Goal: Task Accomplishment & Management: Complete application form

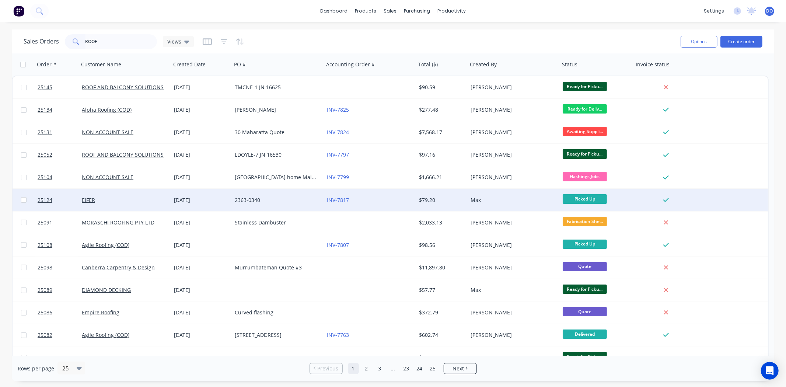
type input "ROOF"
click at [392, 196] on div "INV-7817" at bounding box center [370, 200] width 92 height 22
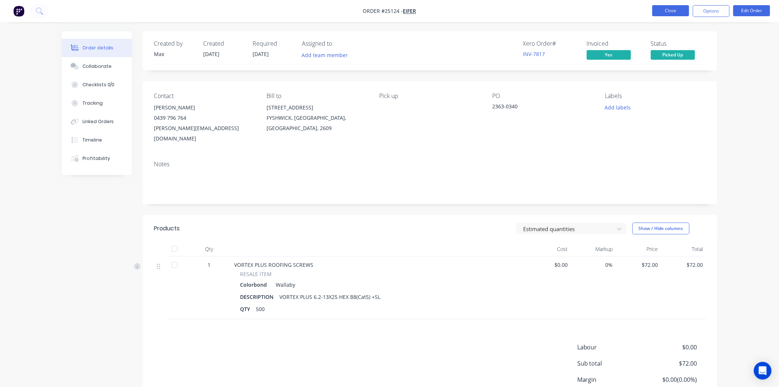
click at [660, 8] on button "Close" at bounding box center [671, 10] width 37 height 11
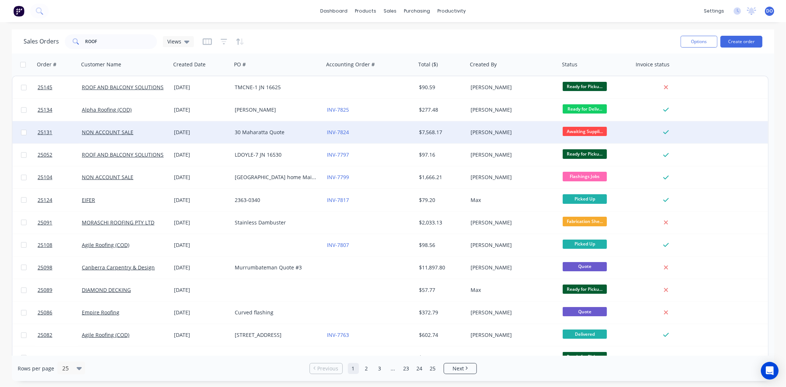
click at [306, 134] on div "30 Maharatta Quote" at bounding box center [276, 132] width 82 height 7
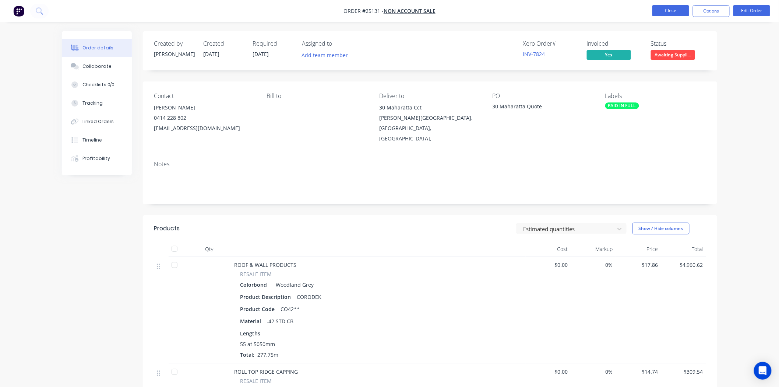
click at [663, 9] on button "Close" at bounding box center [671, 10] width 37 height 11
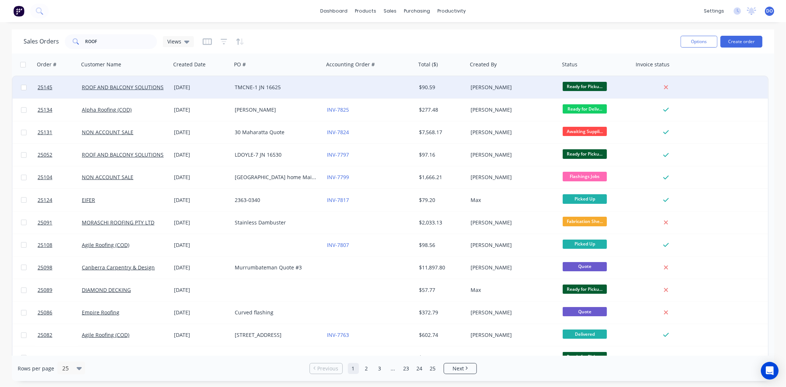
click at [381, 88] on div at bounding box center [370, 87] width 92 height 22
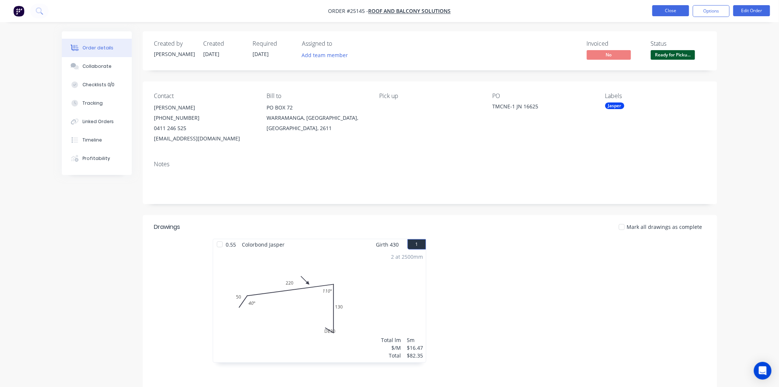
click at [660, 7] on button "Close" at bounding box center [671, 10] width 37 height 11
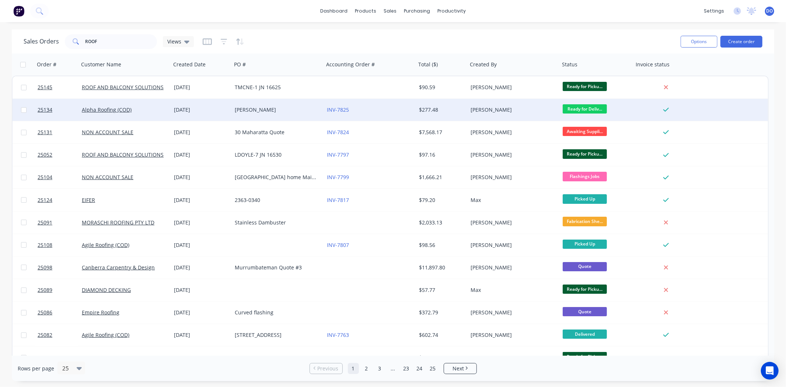
click at [358, 116] on div "INV-7825" at bounding box center [370, 110] width 92 height 22
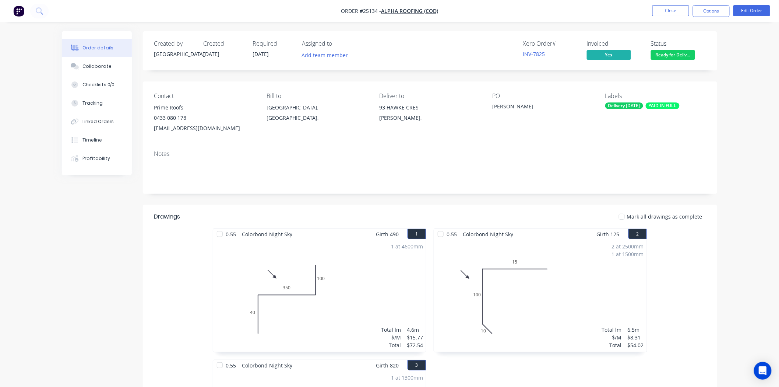
click at [662, 3] on nav "Order #25134 - Alpha Roofing (COD) Close Options Edit Order" at bounding box center [389, 11] width 779 height 22
click at [663, 8] on button "Close" at bounding box center [671, 10] width 37 height 11
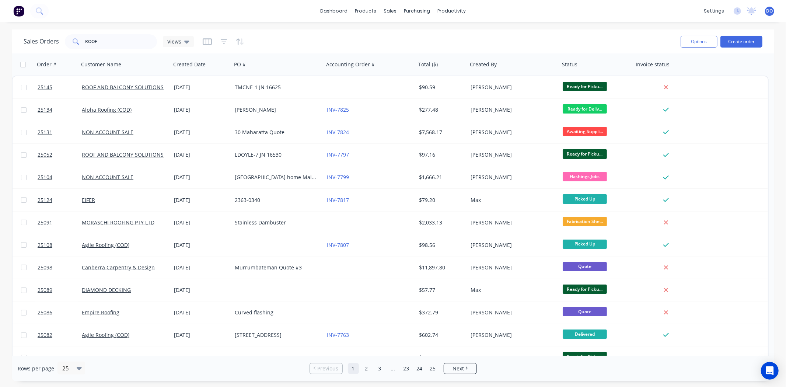
click at [631, 14] on div "dashboard products sales purchasing productivity dashboard products Product Cat…" at bounding box center [393, 11] width 786 height 22
click at [735, 36] on button "Create order" at bounding box center [741, 42] width 42 height 12
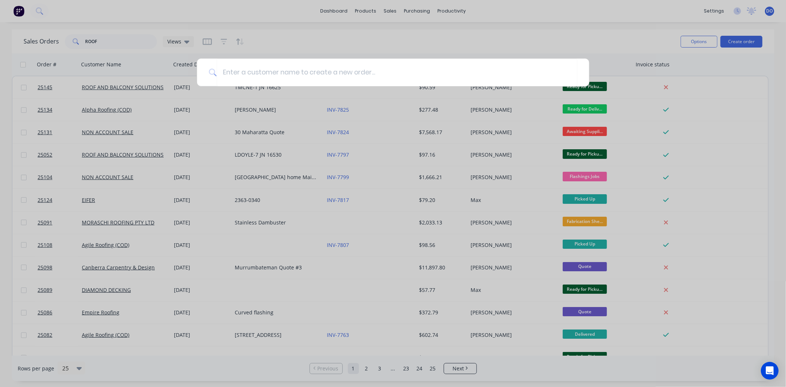
click at [736, 46] on div at bounding box center [393, 193] width 786 height 387
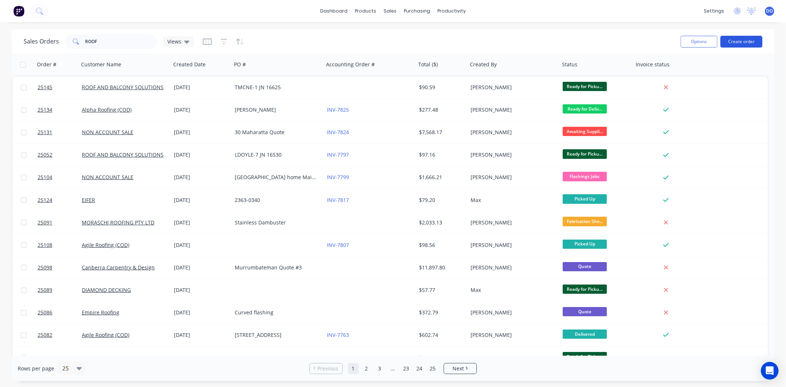
click at [736, 43] on button "Create order" at bounding box center [741, 42] width 42 height 12
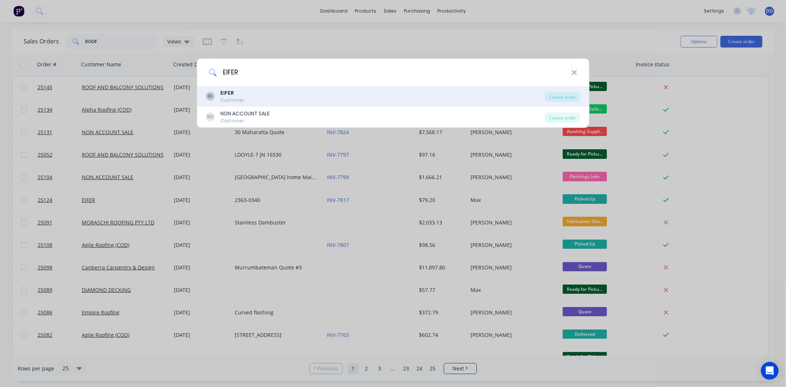
type input "EIFER"
click at [273, 100] on div "EE EIFER Customer" at bounding box center [375, 96] width 339 height 14
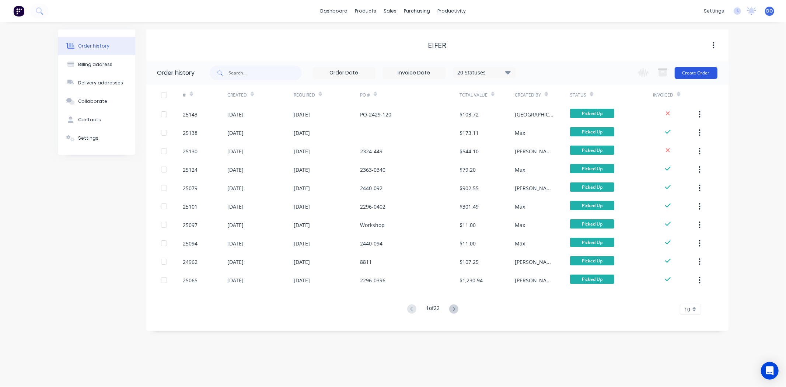
click at [697, 75] on button "Create Order" at bounding box center [695, 73] width 43 height 12
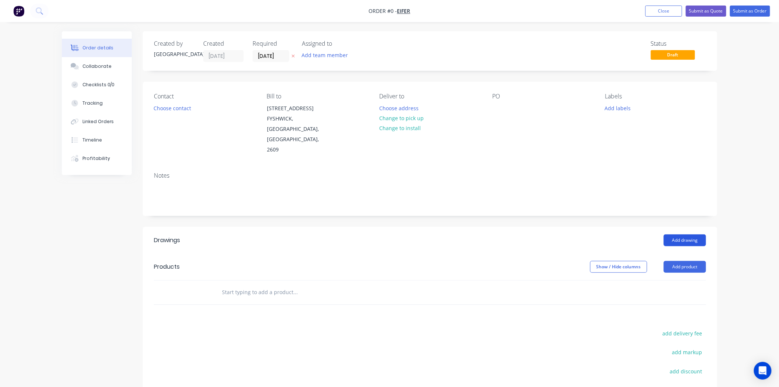
click at [687, 234] on button "Add drawing" at bounding box center [685, 240] width 42 height 12
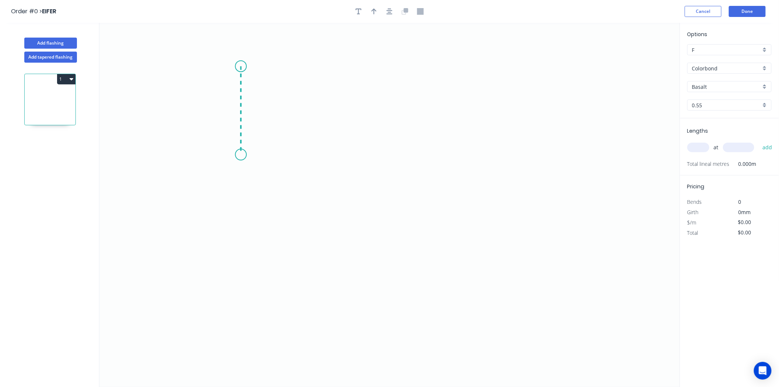
drag, startPoint x: 241, startPoint y: 66, endPoint x: 241, endPoint y: 155, distance: 88.4
click at [241, 155] on icon "0" at bounding box center [389, 205] width 581 height 364
click at [548, 216] on icon "0 ?" at bounding box center [389, 205] width 581 height 364
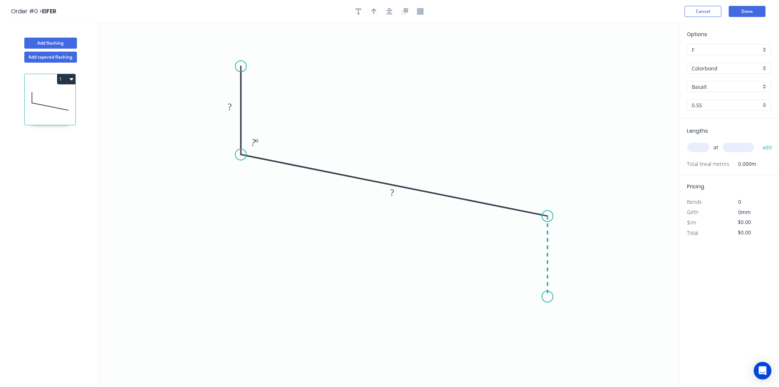
click at [548, 297] on icon "0 ? ? ? º" at bounding box center [389, 205] width 581 height 364
click at [532, 282] on icon "0 ? ? ? ? º ? º" at bounding box center [389, 205] width 581 height 364
click at [235, 113] on rect at bounding box center [230, 106] width 24 height 15
click at [235, 106] on rect at bounding box center [229, 107] width 15 height 10
click at [278, 172] on div "Hide angle" at bounding box center [301, 173] width 74 height 15
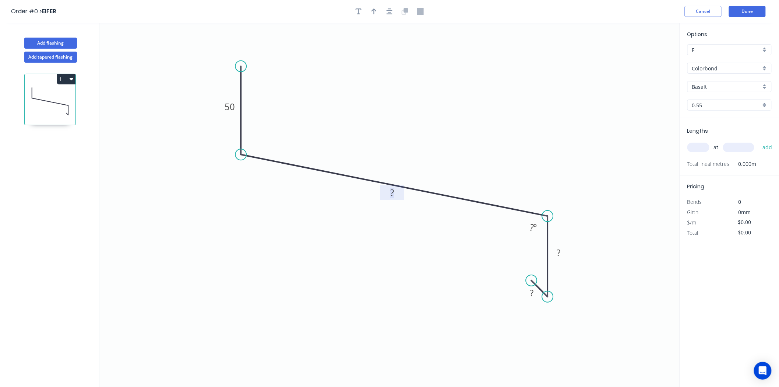
click at [390, 190] on tspan "?" at bounding box center [392, 192] width 4 height 12
click at [557, 252] on div "Hide angle" at bounding box center [569, 255] width 74 height 15
type input "$11.56"
click at [699, 145] on input "text" at bounding box center [699, 148] width 22 height 10
type input "1"
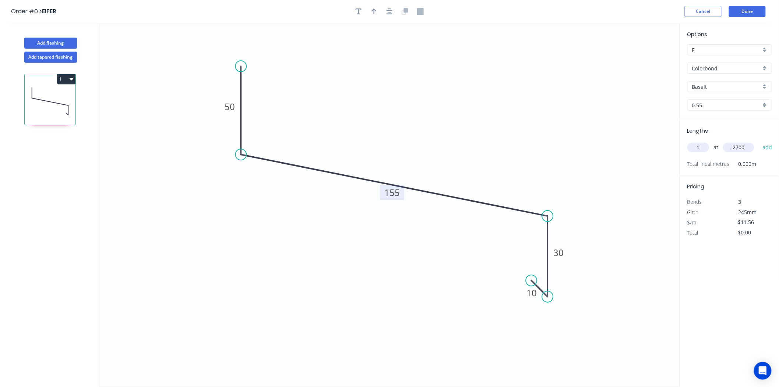
type input "2700"
click at [759, 141] on button "add" at bounding box center [767, 147] width 17 height 13
type input "$31.21"
click at [736, 83] on input "Basalt" at bounding box center [726, 87] width 69 height 8
click at [731, 102] on div "Basalt" at bounding box center [730, 100] width 84 height 13
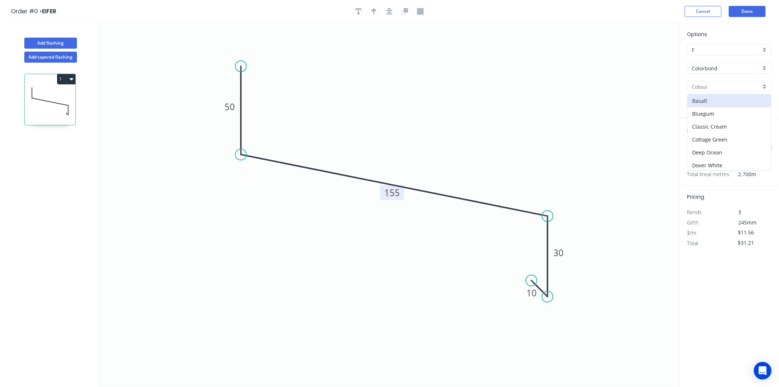
type input "Basalt"
click at [69, 42] on button "Add flashing" at bounding box center [50, 43] width 53 height 11
type input "$0.00"
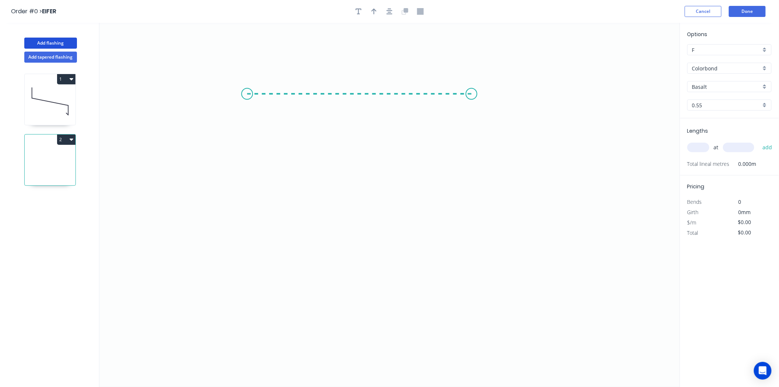
drag, startPoint x: 247, startPoint y: 94, endPoint x: 472, endPoint y: 105, distance: 225.0
click at [472, 105] on icon "0" at bounding box center [389, 205] width 581 height 364
click at [471, 313] on icon "0 ?" at bounding box center [389, 205] width 581 height 364
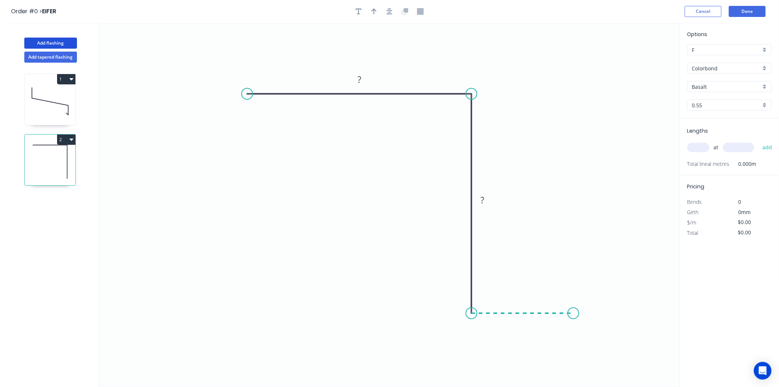
click at [574, 314] on icon "0 ? ?" at bounding box center [389, 205] width 581 height 364
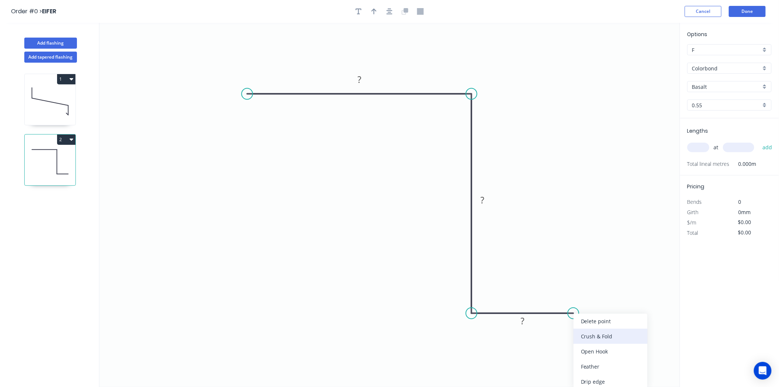
click at [576, 331] on div "Crush & Fold" at bounding box center [611, 336] width 74 height 15
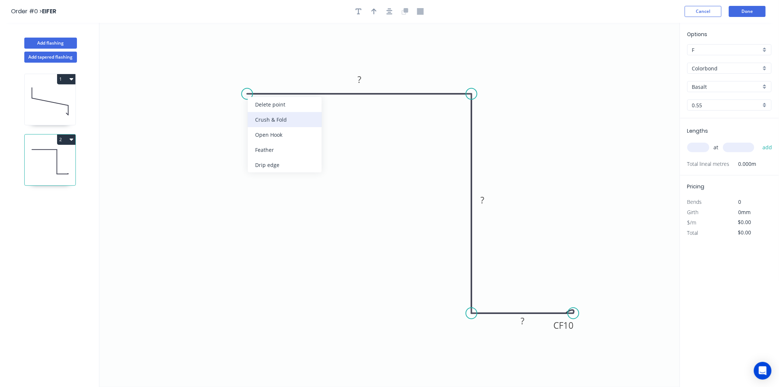
click at [270, 116] on div "Crush & Fold" at bounding box center [285, 119] width 74 height 15
click at [281, 126] on div "Flip bend" at bounding box center [283, 121] width 74 height 15
click at [363, 77] on rect at bounding box center [359, 80] width 15 height 10
click at [371, 15] on button "button" at bounding box center [374, 11] width 11 height 11
type input "$15.43"
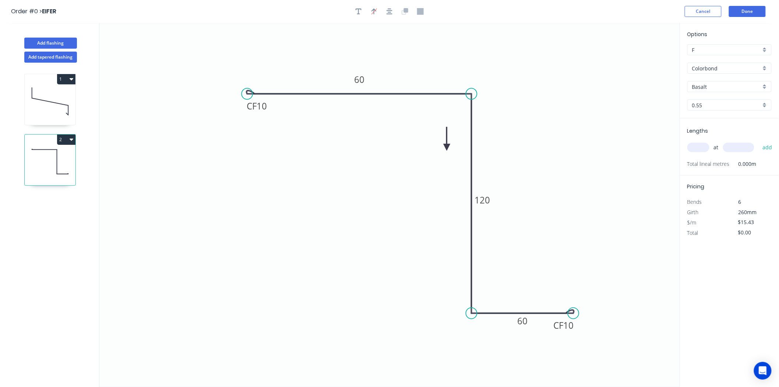
click at [447, 148] on icon at bounding box center [447, 139] width 7 height 24
click at [701, 150] on input "text" at bounding box center [699, 148] width 22 height 10
type input "1"
type input "1200"
click at [759, 141] on button "add" at bounding box center [767, 147] width 17 height 13
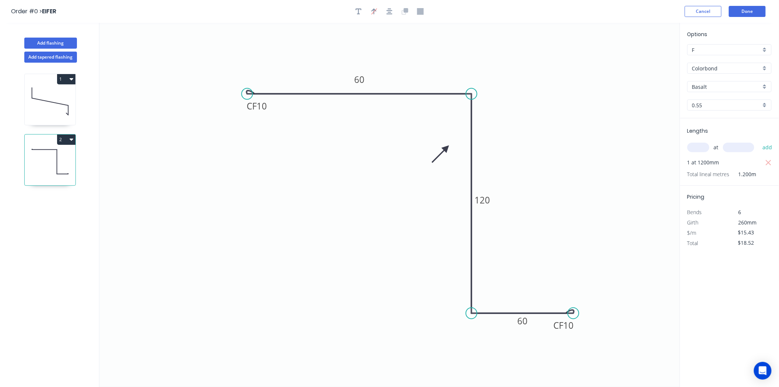
click at [62, 137] on button "2" at bounding box center [66, 139] width 18 height 10
click at [55, 151] on button "Duplicate" at bounding box center [41, 157] width 70 height 15
type input "$0.00"
click at [491, 196] on rect at bounding box center [483, 200] width 24 height 15
click at [484, 200] on tspan "120" at bounding box center [482, 200] width 15 height 12
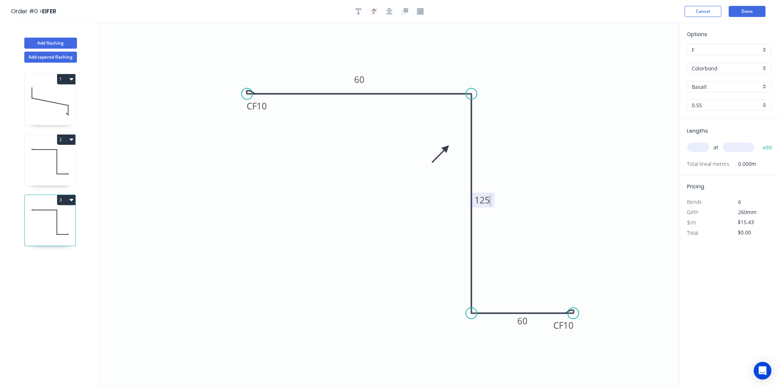
click at [701, 151] on input "text" at bounding box center [699, 148] width 22 height 10
type input "1"
type input "2"
type input "1200"
click at [759, 141] on button "add" at bounding box center [767, 147] width 17 height 13
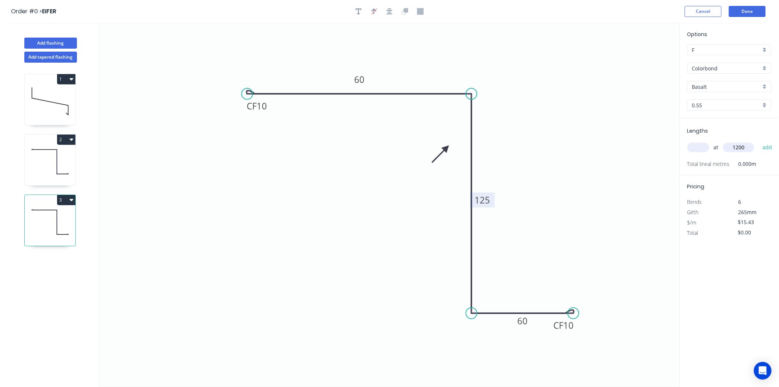
type input "$18.52"
click at [755, 7] on button "Done" at bounding box center [747, 11] width 37 height 11
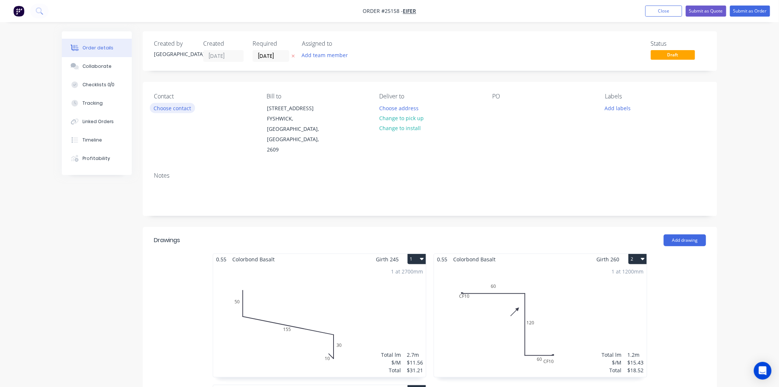
click at [161, 106] on button "Choose contact" at bounding box center [172, 108] width 45 height 10
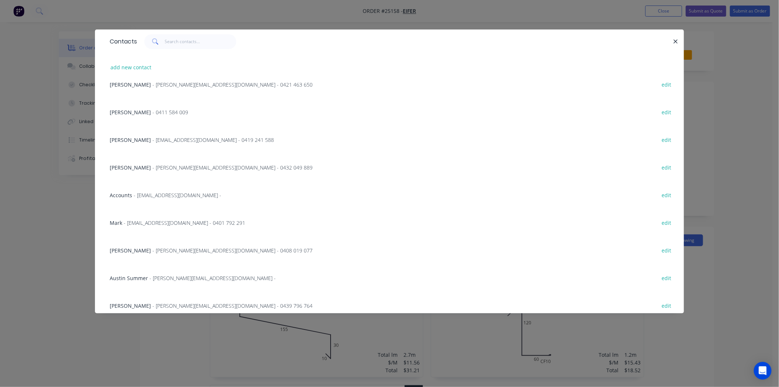
scroll to position [164, 0]
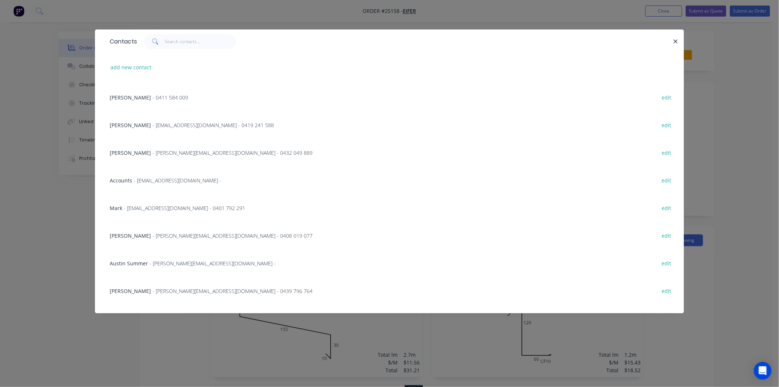
click at [142, 234] on span "[PERSON_NAME]" at bounding box center [130, 235] width 41 height 7
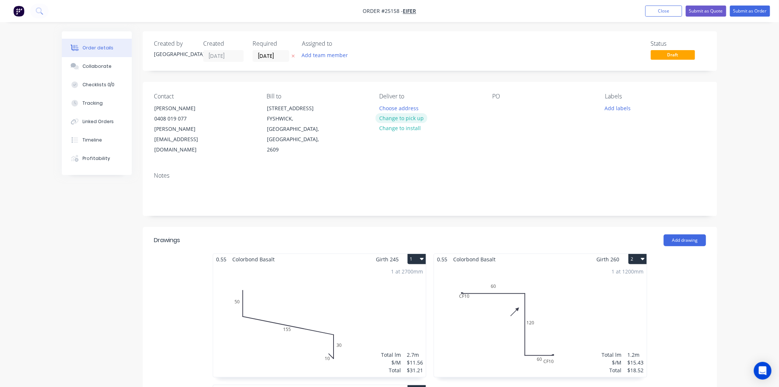
click at [411, 117] on button "Change to pick up" at bounding box center [402, 118] width 52 height 10
click at [499, 109] on div at bounding box center [498, 108] width 12 height 11
click at [612, 110] on button "Add labels" at bounding box center [618, 108] width 34 height 10
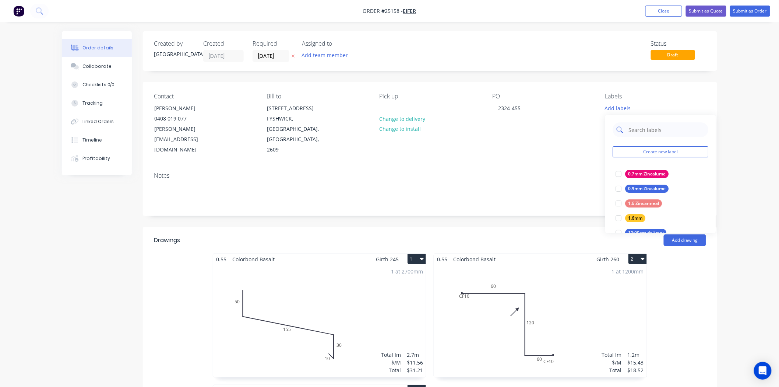
click at [642, 124] on input "text" at bounding box center [666, 129] width 77 height 15
type input "BAS"
click at [625, 174] on div at bounding box center [618, 173] width 15 height 15
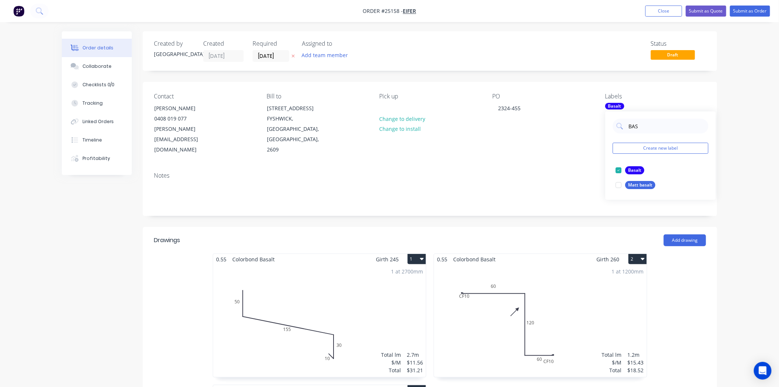
click at [763, 4] on nav "Order #25158 - EIFER Add product Close Submit as Quote Submit as Order" at bounding box center [389, 11] width 779 height 22
click at [761, 9] on button "Submit as Order" at bounding box center [750, 11] width 40 height 11
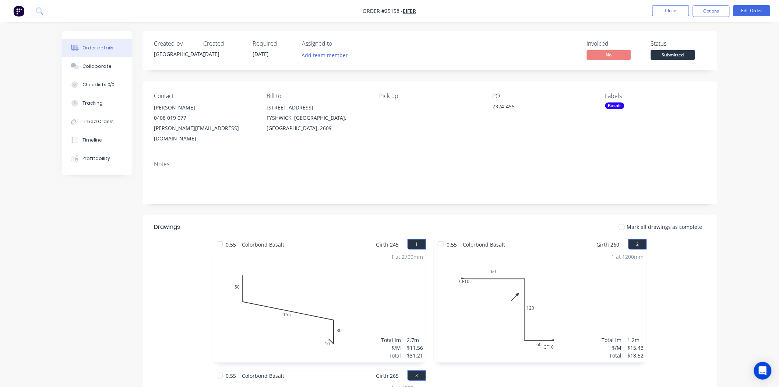
click at [695, 59] on button "Submitted" at bounding box center [673, 55] width 44 height 11
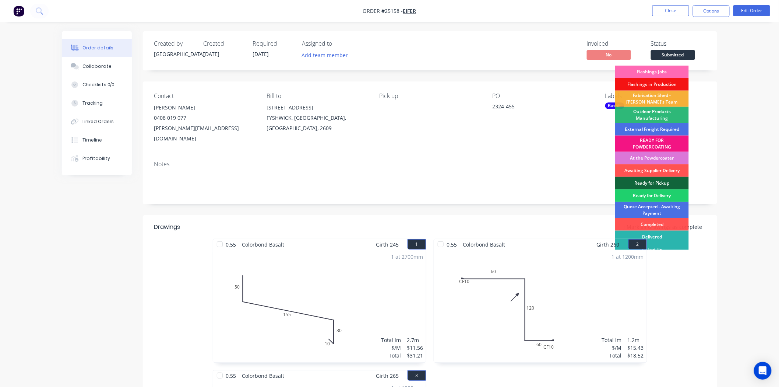
click at [667, 73] on div "Flashings Jobs" at bounding box center [652, 72] width 74 height 13
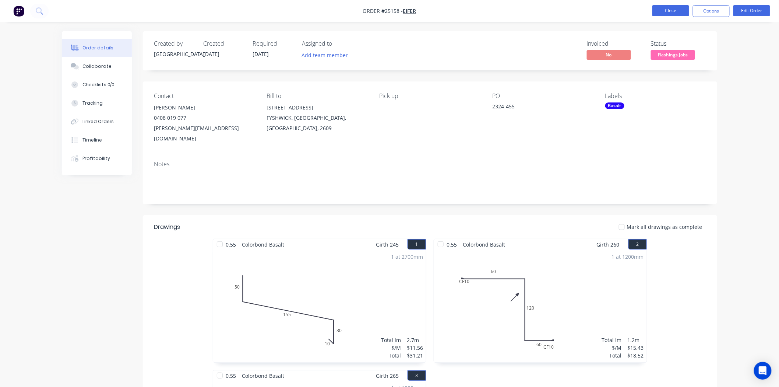
click at [676, 11] on button "Close" at bounding box center [671, 10] width 37 height 11
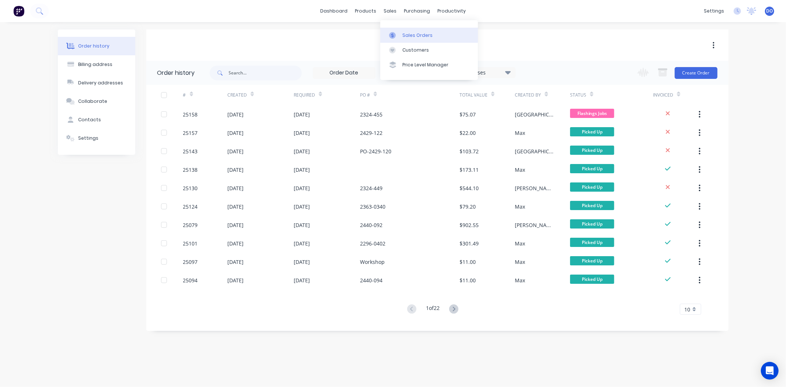
click at [398, 31] on link "Sales Orders" at bounding box center [429, 35] width 98 height 15
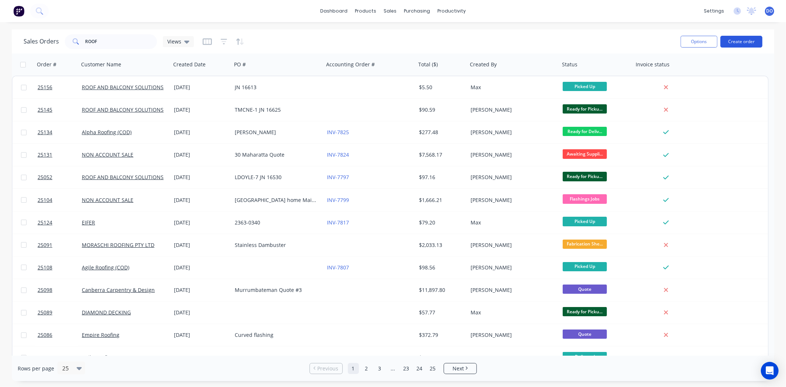
click at [746, 38] on button "Create order" at bounding box center [741, 42] width 42 height 12
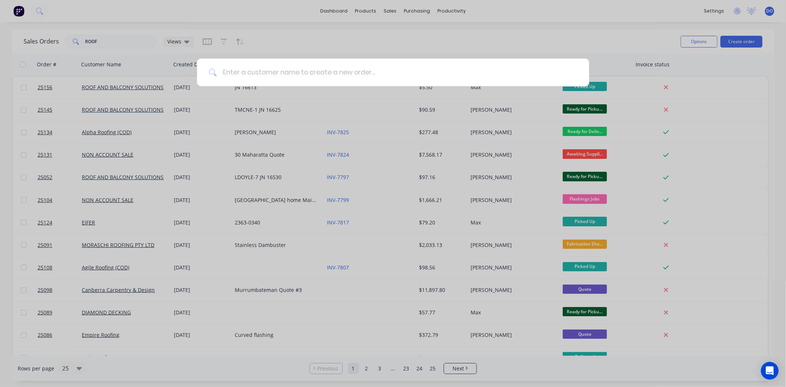
click at [264, 74] on input at bounding box center [397, 73] width 361 height 28
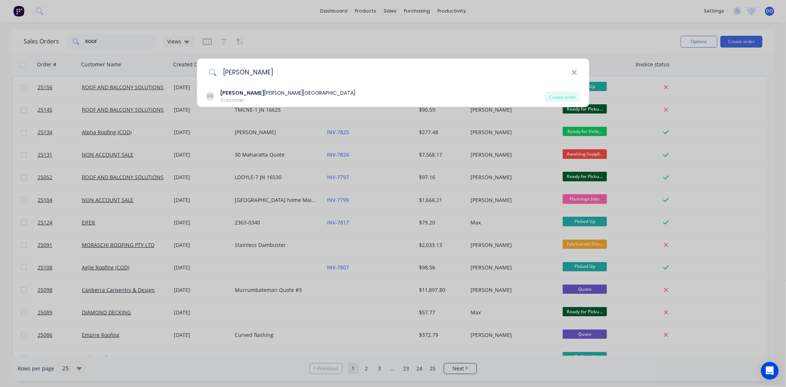
click at [260, 83] on input "[PERSON_NAME]" at bounding box center [394, 73] width 355 height 28
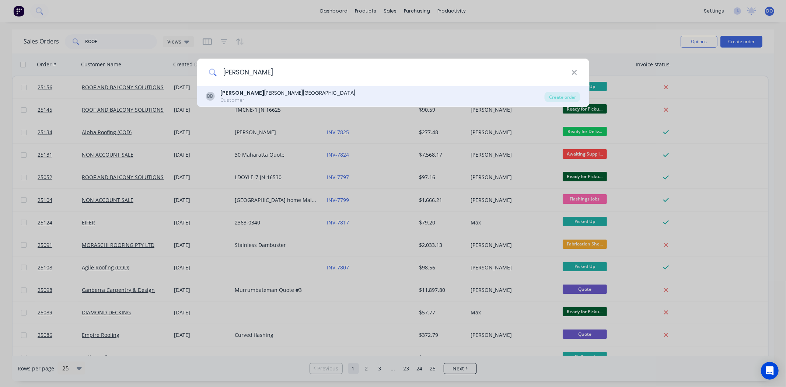
type input "[PERSON_NAME]"
click at [262, 93] on div "[PERSON_NAME] [PERSON_NAME][GEOGRAPHIC_DATA]" at bounding box center [287, 93] width 135 height 8
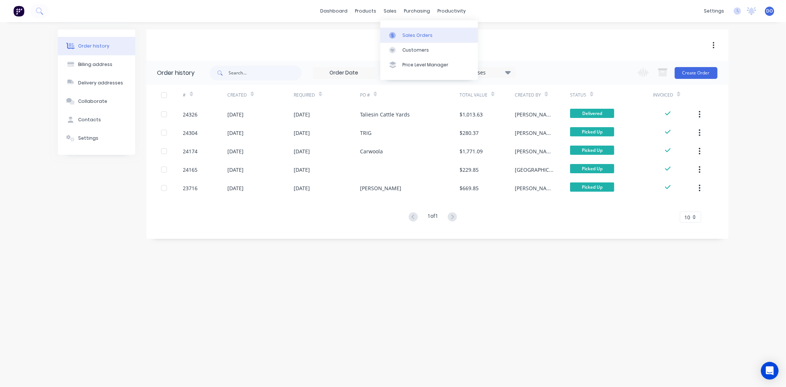
click at [396, 41] on link "Sales Orders" at bounding box center [429, 35] width 98 height 15
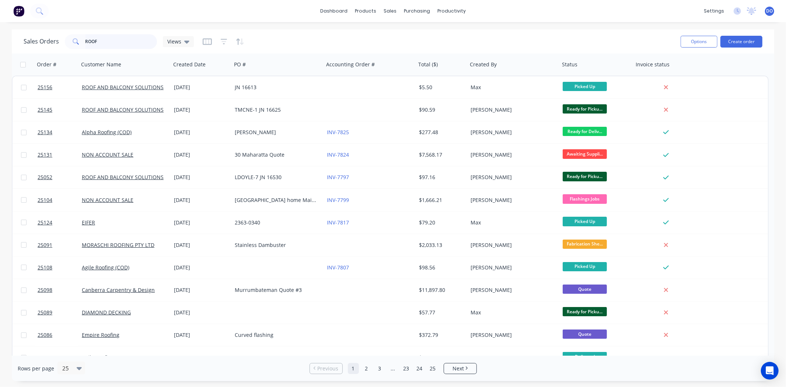
click at [133, 42] on input "ROOF" at bounding box center [121, 41] width 72 height 15
type input "R"
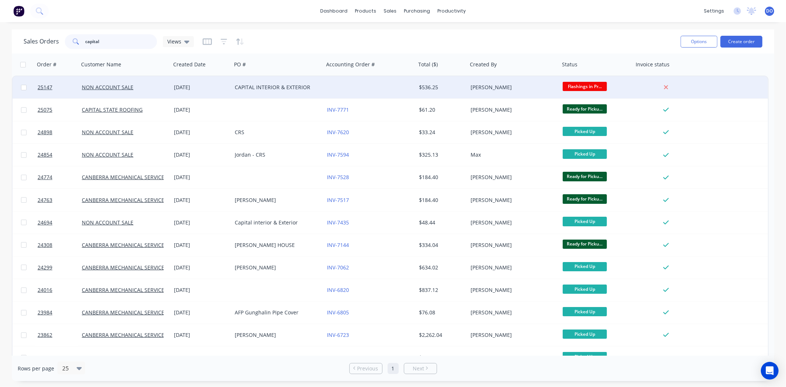
type input "capital"
click at [240, 92] on div "CAPITAL INTERIOR & EXTERIOR" at bounding box center [278, 87] width 92 height 22
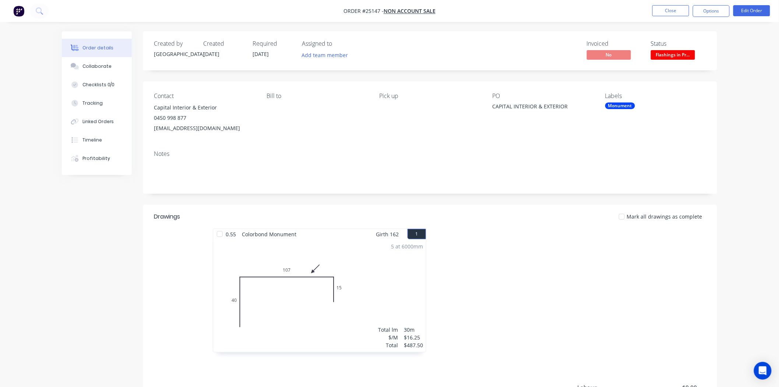
click at [678, 50] on span "Flashings in Pr..." at bounding box center [673, 54] width 44 height 9
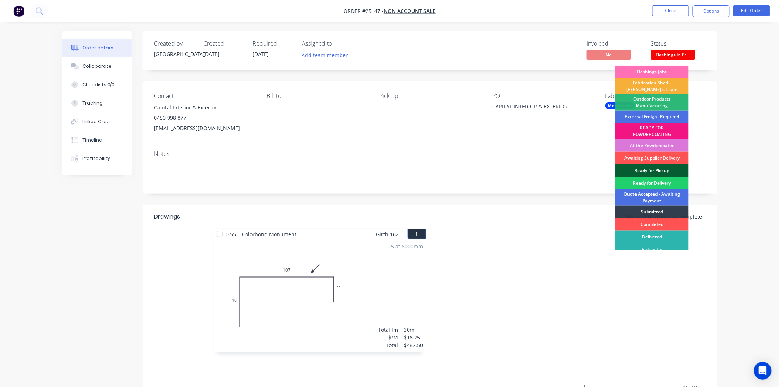
scroll to position [6, 0]
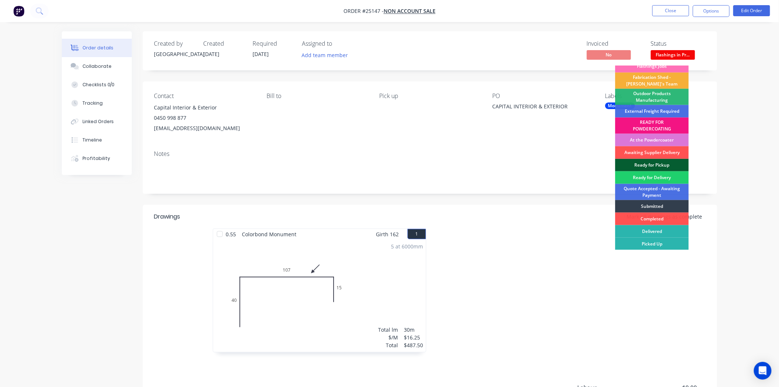
click at [660, 165] on div "Ready for Pickup" at bounding box center [652, 165] width 74 height 13
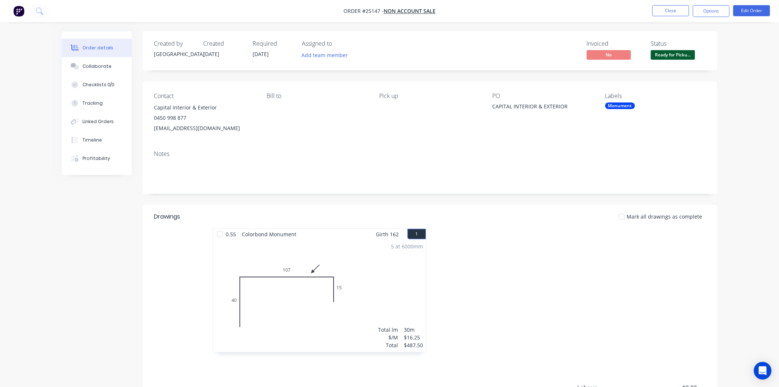
click at [399, 312] on div "Created by [PERSON_NAME] Created [DATE] Required [DATE] Assigned to Add team me…" at bounding box center [430, 255] width 575 height 448
click at [727, 12] on button "Options" at bounding box center [711, 11] width 37 height 12
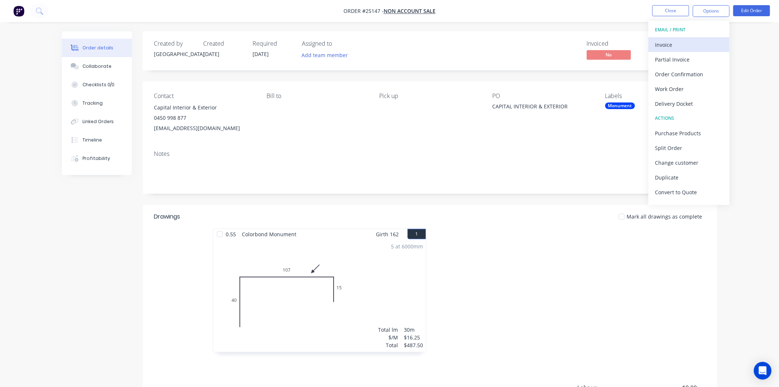
click at [661, 45] on div "Invoice" at bounding box center [690, 44] width 68 height 11
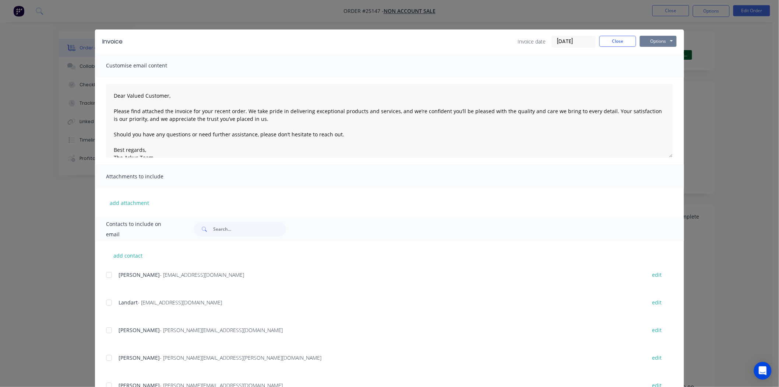
click at [661, 40] on button "Options" at bounding box center [658, 41] width 37 height 11
click at [653, 65] on button "Print" at bounding box center [663, 66] width 47 height 12
click at [600, 43] on button "Close" at bounding box center [618, 41] width 37 height 11
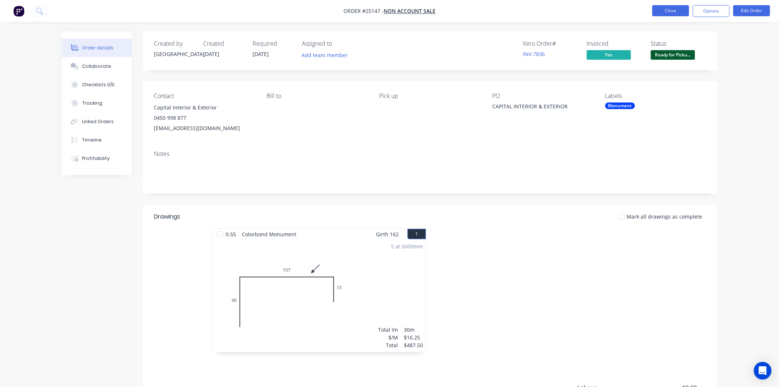
click at [666, 14] on button "Close" at bounding box center [671, 10] width 37 height 11
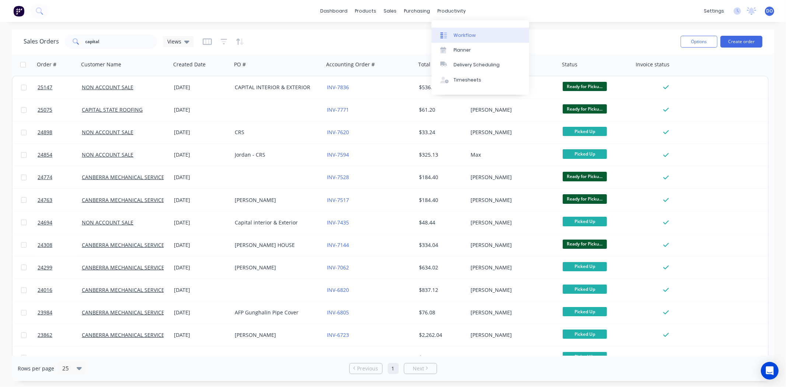
click at [446, 34] on icon at bounding box center [445, 35] width 3 height 6
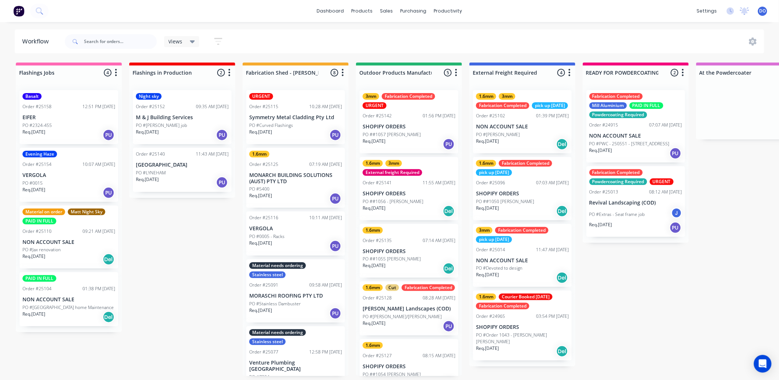
click at [160, 118] on p "M & J Building Services" at bounding box center [182, 118] width 93 height 6
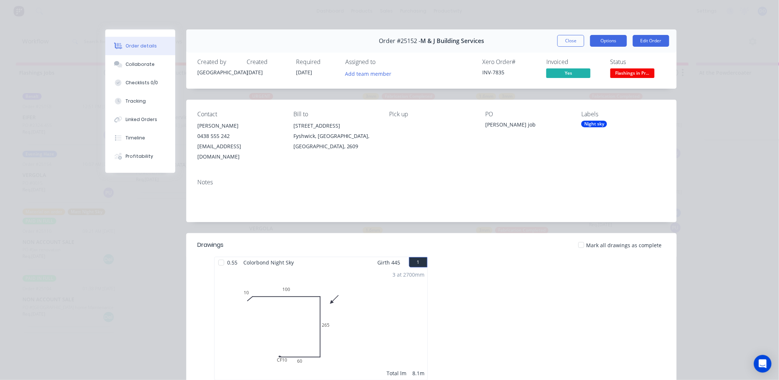
click at [602, 45] on button "Options" at bounding box center [608, 41] width 37 height 12
click at [583, 80] on button "Work Order" at bounding box center [588, 74] width 77 height 15
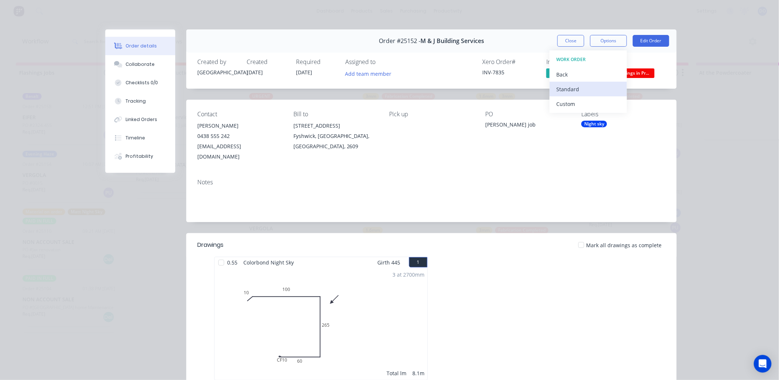
click at [581, 86] on div "Standard" at bounding box center [589, 89] width 64 height 11
click at [565, 39] on button "Close" at bounding box center [571, 41] width 27 height 12
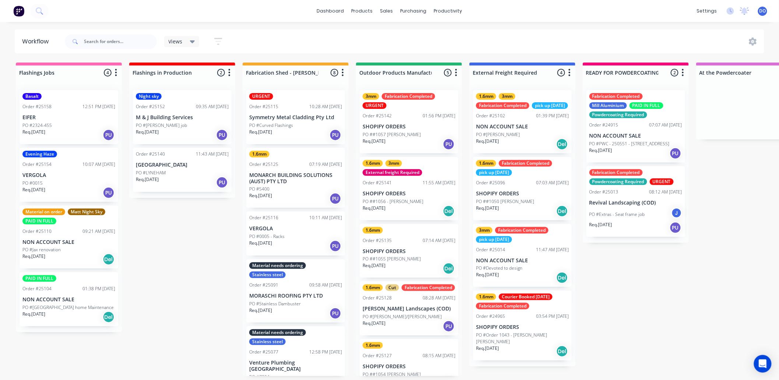
click at [176, 178] on div "Req. [DATE] PU" at bounding box center [182, 182] width 93 height 13
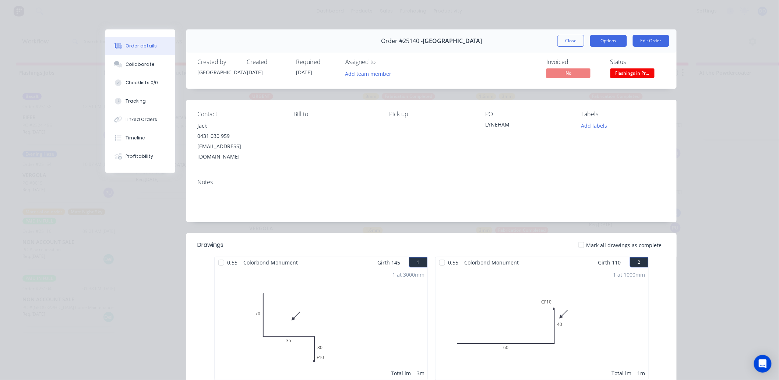
click at [603, 43] on button "Options" at bounding box center [608, 41] width 37 height 12
click at [587, 76] on div "Work Order" at bounding box center [589, 74] width 64 height 11
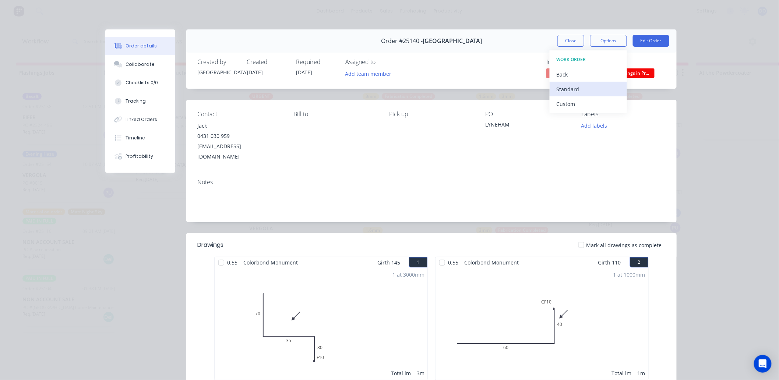
click at [574, 90] on div "Standard" at bounding box center [589, 89] width 64 height 11
drag, startPoint x: 571, startPoint y: 43, endPoint x: 549, endPoint y: 63, distance: 30.2
click at [571, 43] on button "Close" at bounding box center [571, 41] width 27 height 12
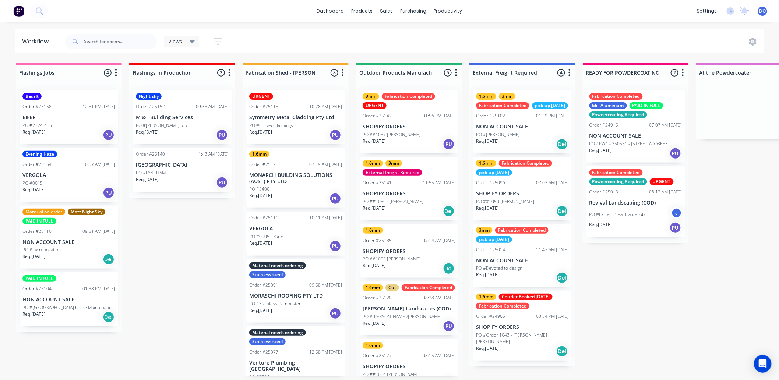
click at [54, 126] on div "PO #2324-455" at bounding box center [68, 125] width 93 height 7
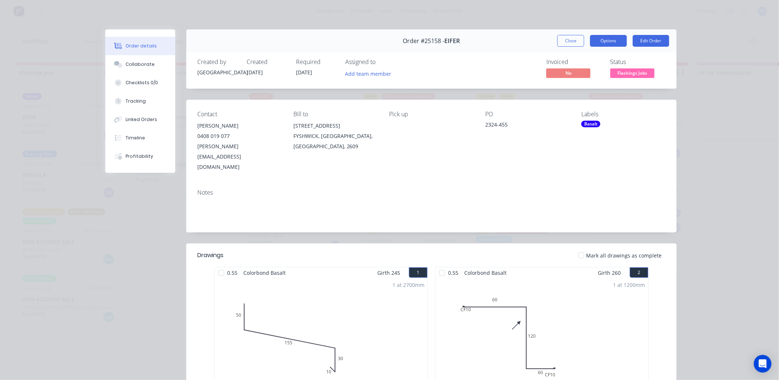
click at [613, 42] on button "Options" at bounding box center [608, 41] width 37 height 12
click at [583, 80] on button "Work Order" at bounding box center [588, 74] width 77 height 15
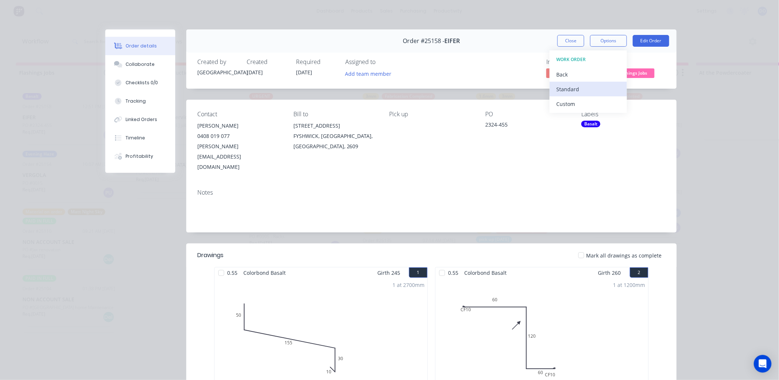
click at [577, 90] on div "Standard" at bounding box center [589, 89] width 64 height 11
click at [572, 42] on button "Close" at bounding box center [571, 41] width 27 height 12
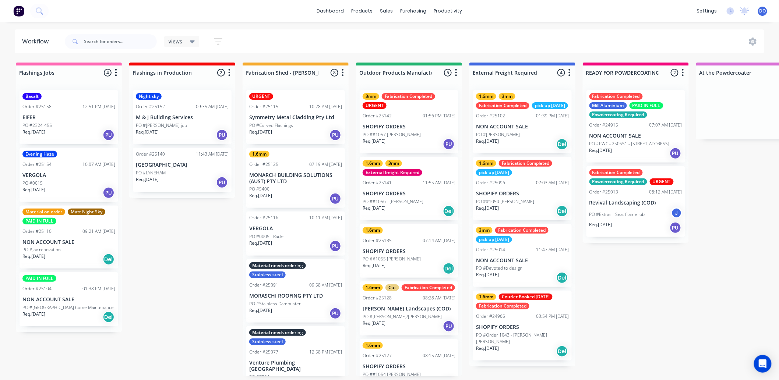
click at [55, 172] on p "VERGOLA" at bounding box center [68, 175] width 93 height 6
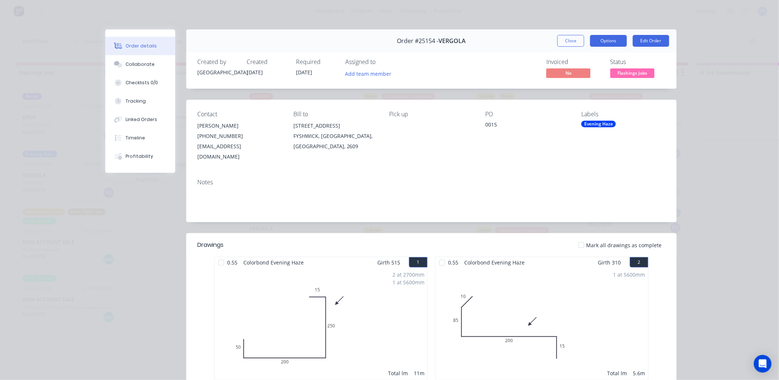
click at [598, 45] on button "Options" at bounding box center [608, 41] width 37 height 12
click at [575, 79] on div "Work Order" at bounding box center [589, 74] width 64 height 11
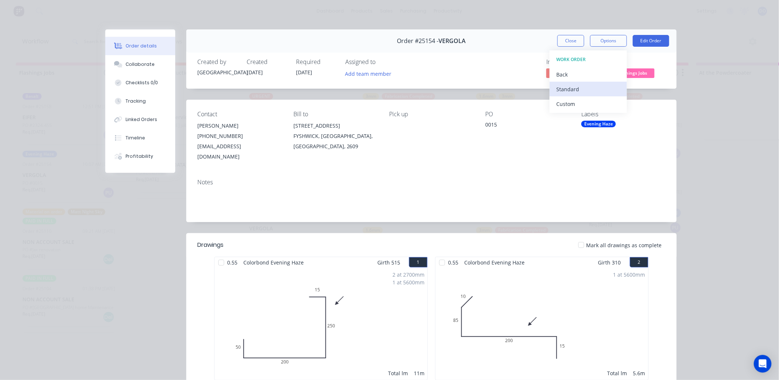
click at [573, 89] on div "Standard" at bounding box center [589, 89] width 64 height 11
click at [572, 38] on button "Close" at bounding box center [571, 41] width 27 height 12
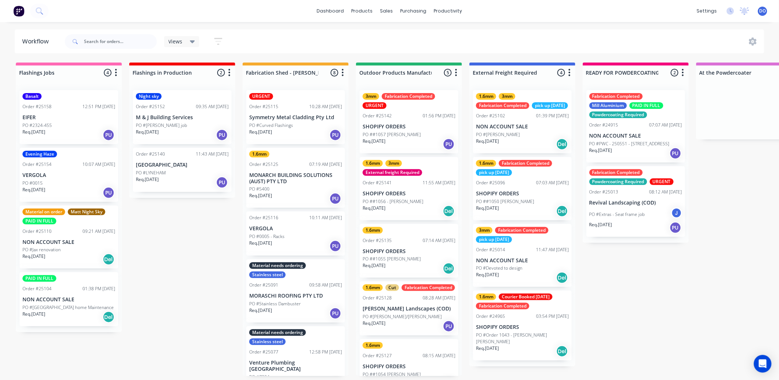
click at [37, 260] on p "Req. [DATE]" at bounding box center [33, 256] width 23 height 7
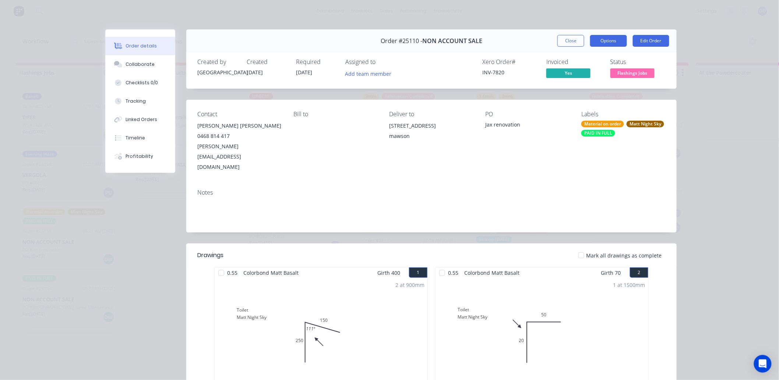
click at [602, 42] on button "Options" at bounding box center [608, 41] width 37 height 12
click at [581, 76] on div "Work Order" at bounding box center [589, 74] width 64 height 11
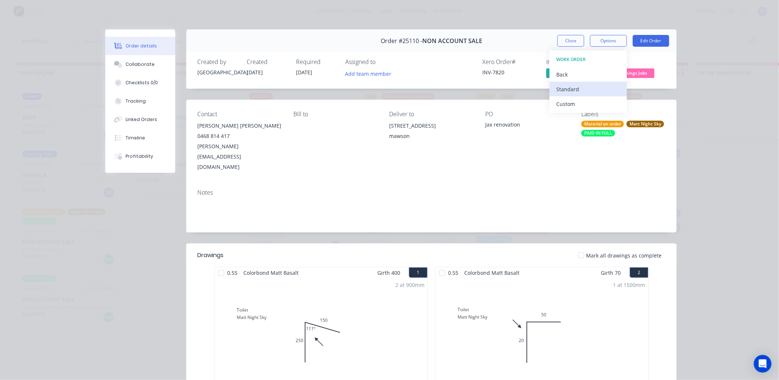
click at [573, 94] on button "Standard" at bounding box center [588, 89] width 77 height 15
click at [564, 41] on button "Close" at bounding box center [571, 41] width 27 height 12
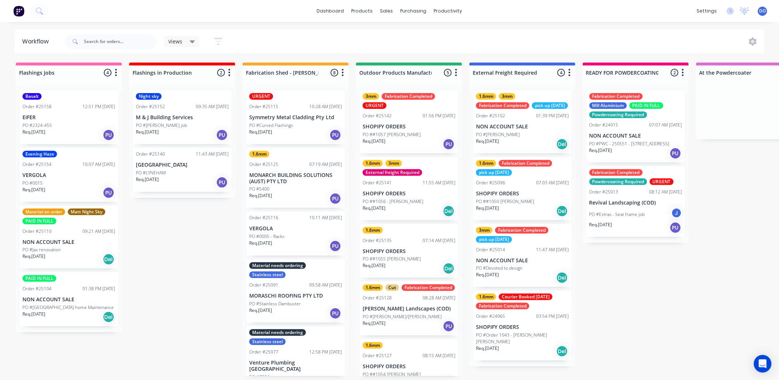
click at [57, 301] on p "NON ACCOUNT SALE" at bounding box center [68, 300] width 93 height 6
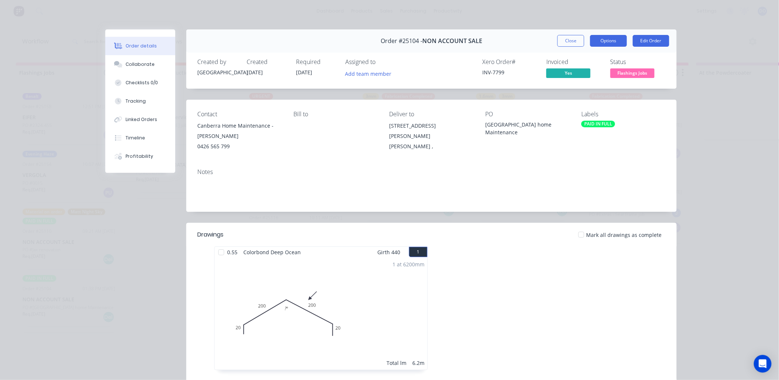
click at [613, 41] on button "Options" at bounding box center [608, 41] width 37 height 12
click at [591, 72] on div "Work Order" at bounding box center [589, 74] width 64 height 11
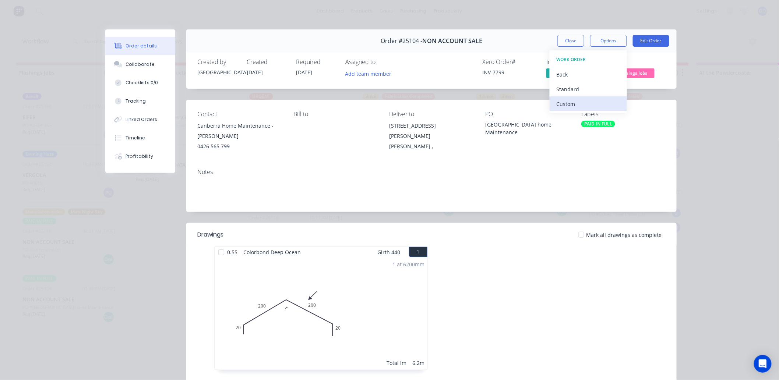
drag, startPoint x: 575, startPoint y: 88, endPoint x: 583, endPoint y: 101, distance: 14.8
click at [578, 95] on button "Standard" at bounding box center [588, 89] width 77 height 15
click at [571, 47] on div "Order #25104 - NON ACCOUNT SALE Close Options Edit Order" at bounding box center [431, 40] width 491 height 23
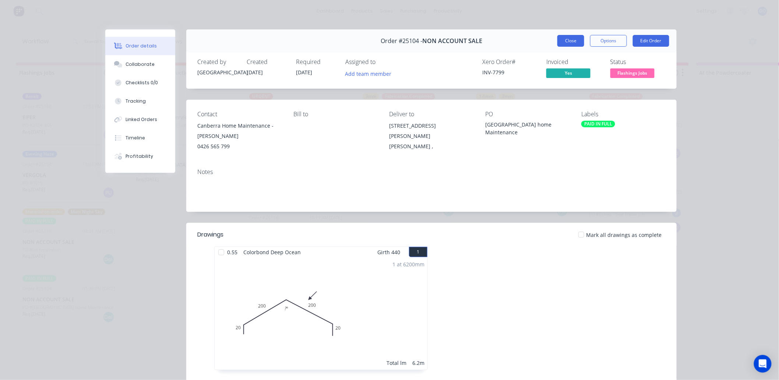
click at [571, 42] on button "Close" at bounding box center [571, 41] width 27 height 12
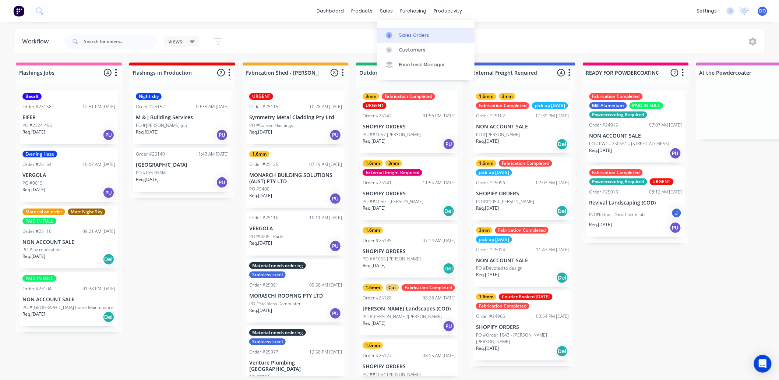
click at [408, 31] on link "Sales Orders" at bounding box center [426, 35] width 98 height 15
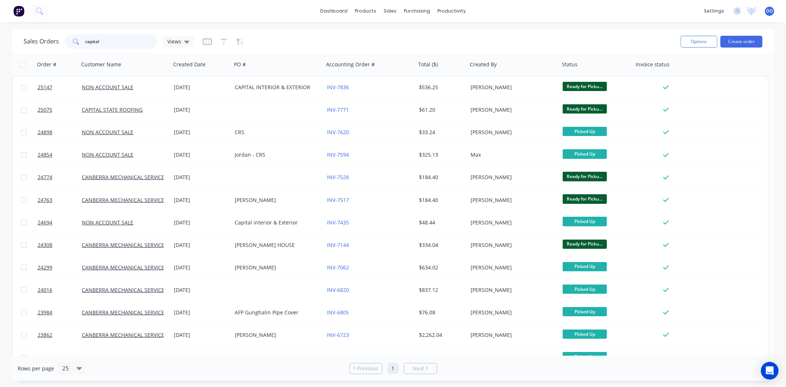
drag, startPoint x: 123, startPoint y: 46, endPoint x: 32, endPoint y: 45, distance: 90.6
click at [32, 45] on div "Sales Orders capital Views" at bounding box center [109, 41] width 170 height 15
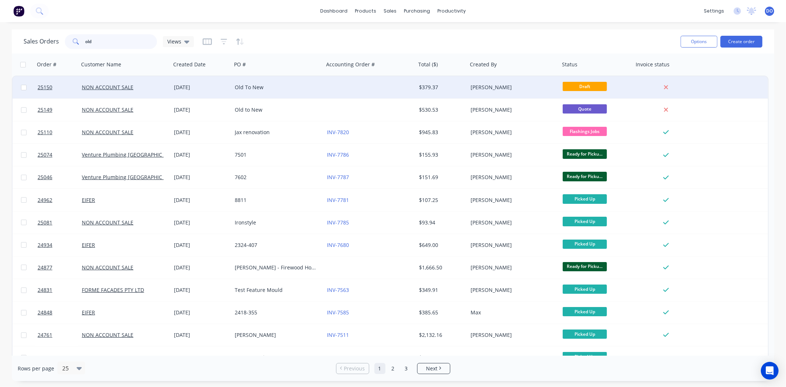
type input "old"
click at [294, 92] on div "Old To New" at bounding box center [278, 87] width 92 height 22
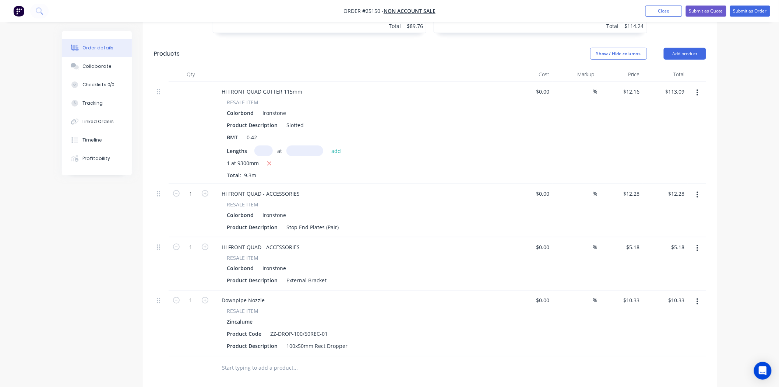
scroll to position [368, 0]
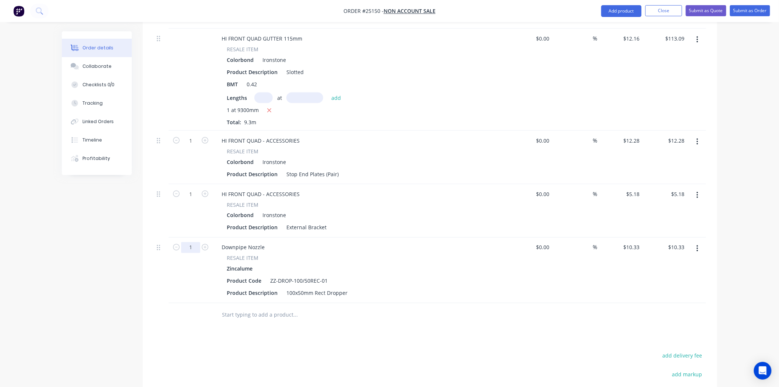
click at [194, 248] on input "1" at bounding box center [190, 247] width 19 height 11
click at [192, 192] on input "1" at bounding box center [190, 194] width 19 height 11
type input "11"
type input "$56.98"
click at [466, 232] on div "Product Description External Bracket" at bounding box center [359, 227] width 270 height 11
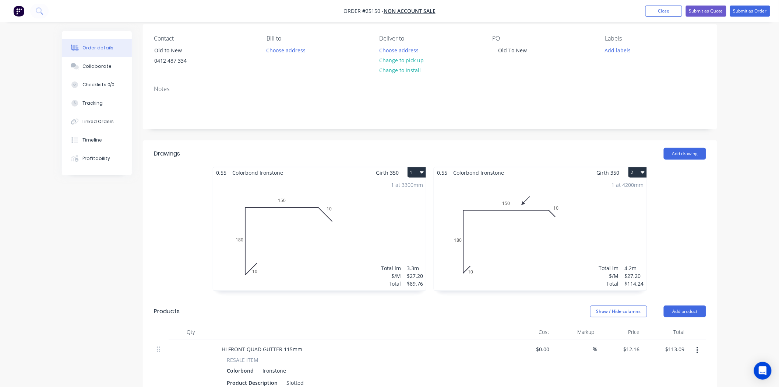
scroll to position [0, 0]
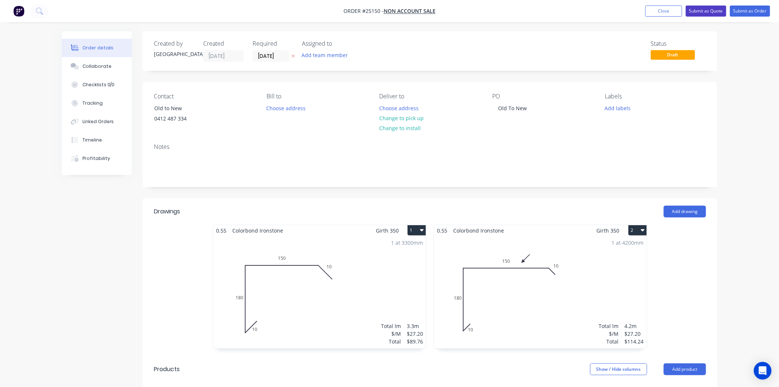
click at [698, 7] on button "Submit as Quote" at bounding box center [706, 11] width 41 height 11
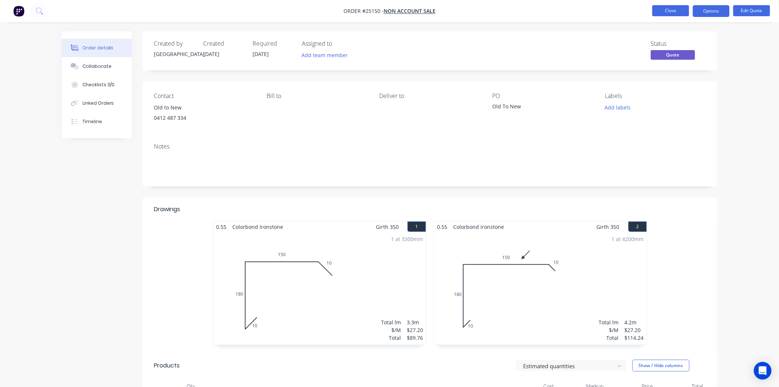
click at [656, 8] on button "Close" at bounding box center [671, 10] width 37 height 11
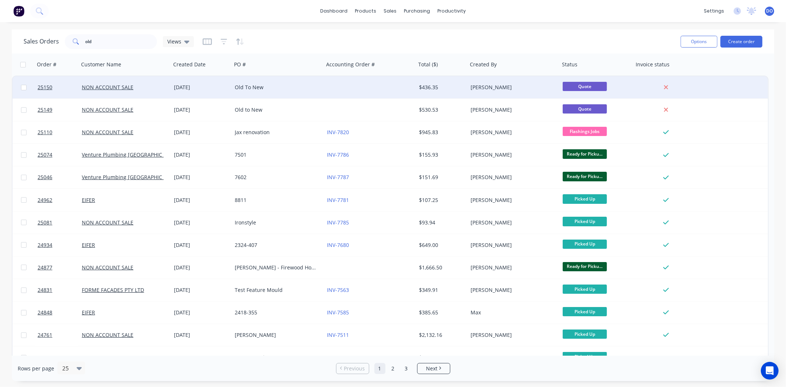
click at [494, 83] on div "[PERSON_NAME]" at bounding box center [513, 87] width 92 height 22
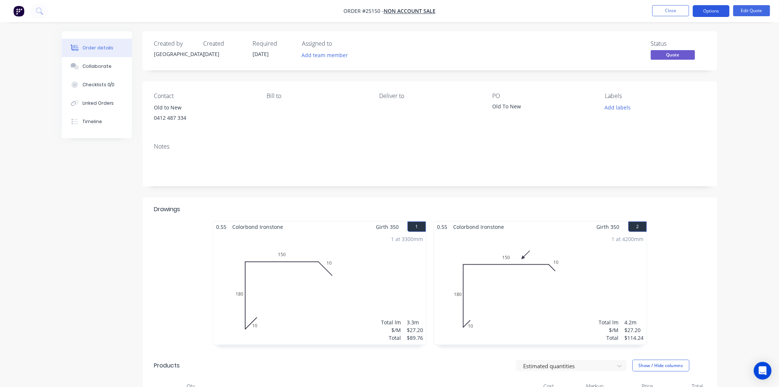
click at [717, 9] on button "Options" at bounding box center [711, 11] width 37 height 12
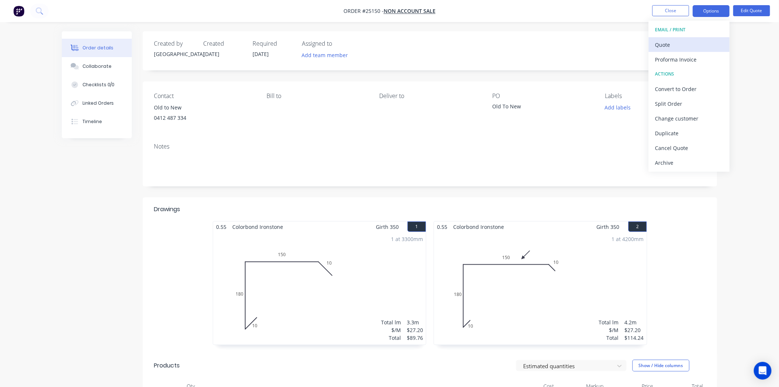
click at [696, 42] on div "Quote" at bounding box center [690, 44] width 68 height 11
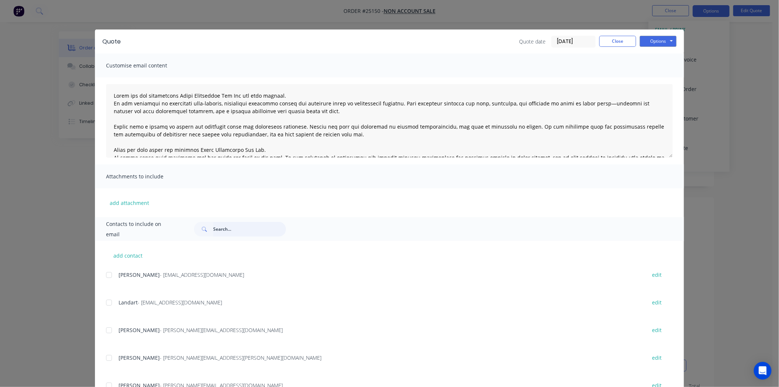
click at [225, 232] on input "text" at bounding box center [249, 229] width 73 height 15
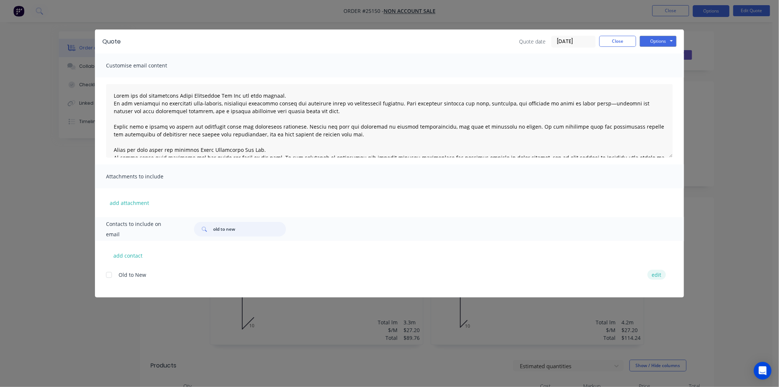
type input "old to new"
click at [658, 271] on button "edit" at bounding box center [657, 275] width 18 height 10
select select "AU"
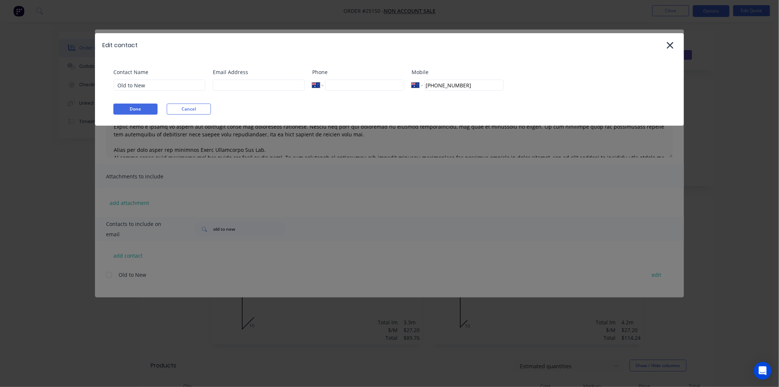
click at [627, 327] on div "Edit contact Contact Name Old to New Email Address Phone International [GEOGRAP…" at bounding box center [389, 193] width 779 height 387
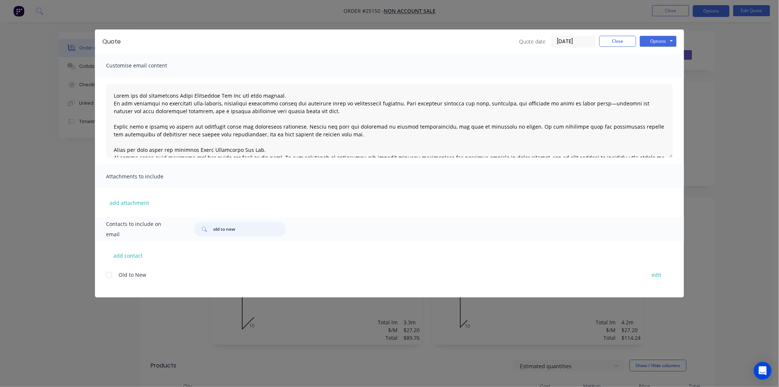
drag, startPoint x: 264, startPoint y: 227, endPoint x: 210, endPoint y: 227, distance: 54.1
click at [210, 227] on div "old to new" at bounding box center [240, 229] width 92 height 15
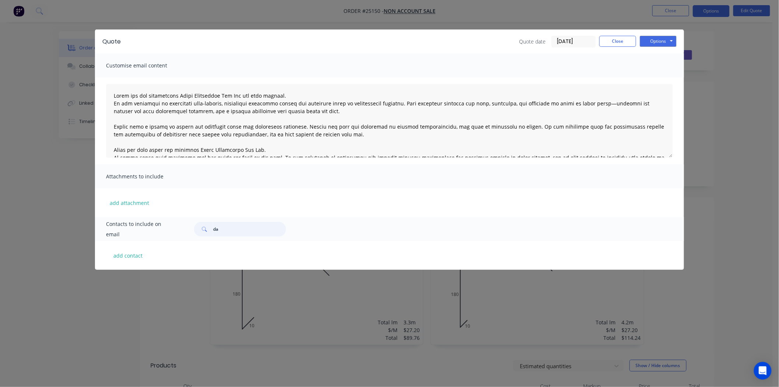
type input "d"
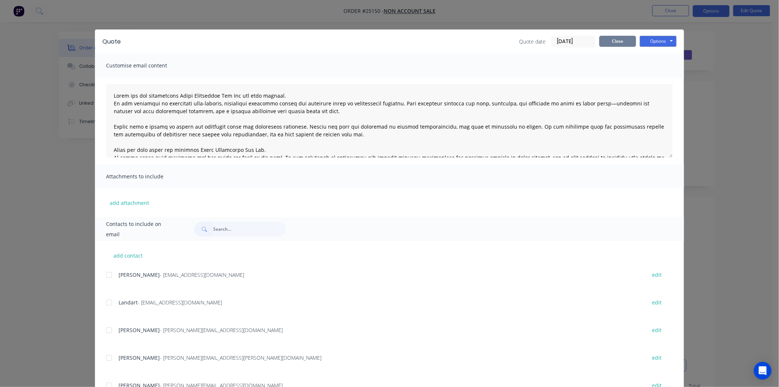
click at [614, 46] on button "Close" at bounding box center [618, 41] width 37 height 11
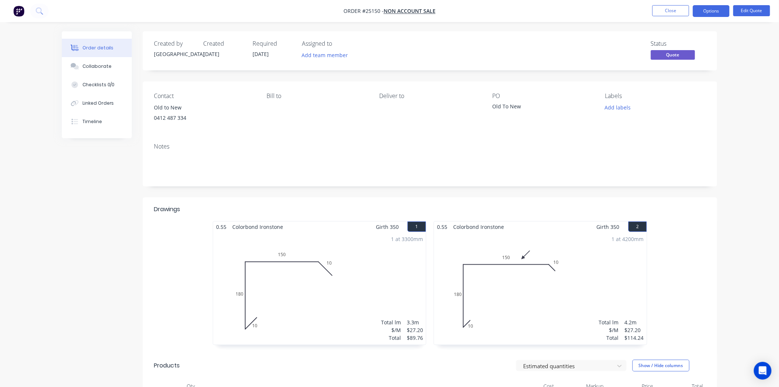
click at [669, 16] on li "Close" at bounding box center [671, 11] width 37 height 12
click at [668, 16] on li "Close" at bounding box center [671, 11] width 37 height 12
click at [668, 15] on button "Close" at bounding box center [671, 10] width 37 height 11
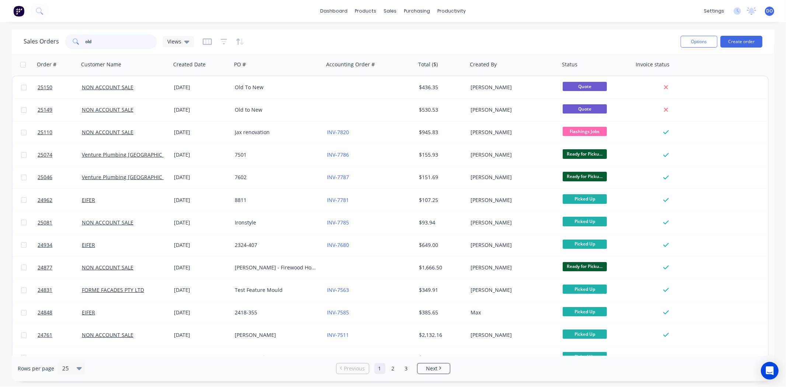
drag, startPoint x: 87, startPoint y: 45, endPoint x: 75, endPoint y: 42, distance: 12.7
click at [75, 42] on div "old" at bounding box center [111, 41] width 92 height 15
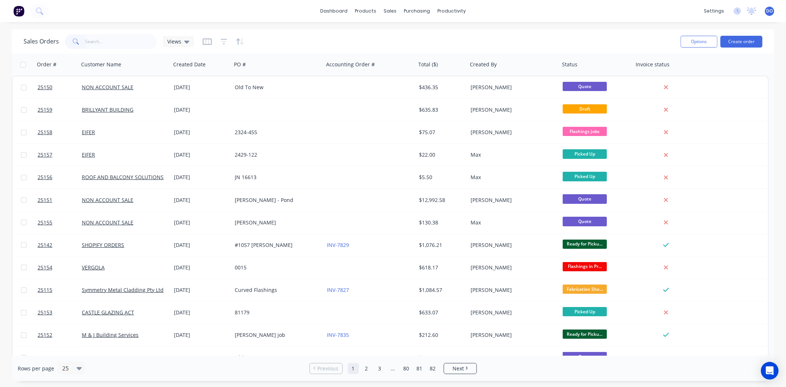
click at [506, 50] on div "Sales Orders Views" at bounding box center [349, 41] width 651 height 18
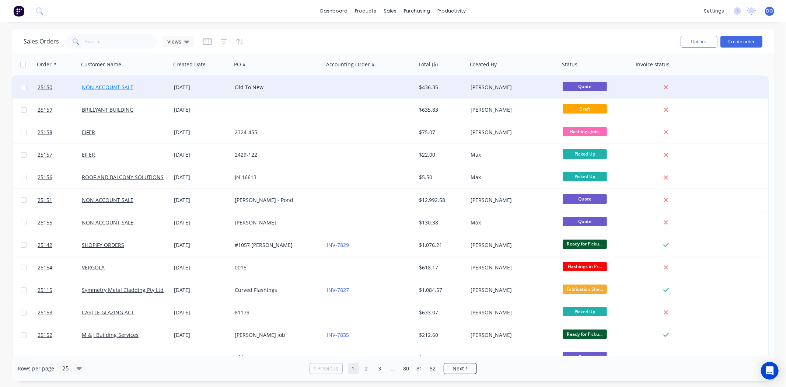
click at [120, 85] on link "NON ACCOUNT SALE" at bounding box center [108, 87] width 52 height 7
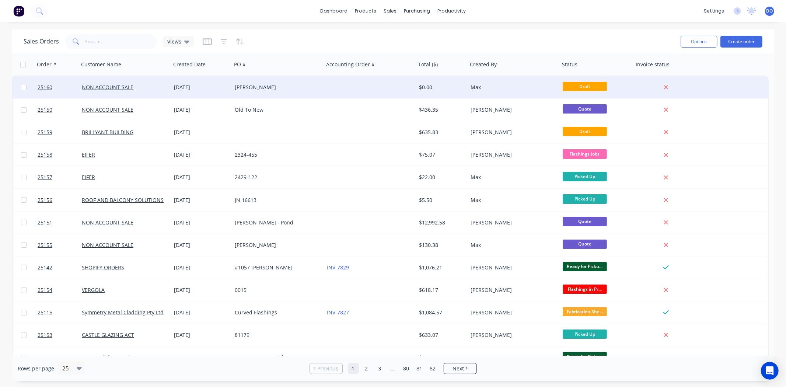
click at [277, 91] on div "[PERSON_NAME]" at bounding box center [278, 87] width 92 height 22
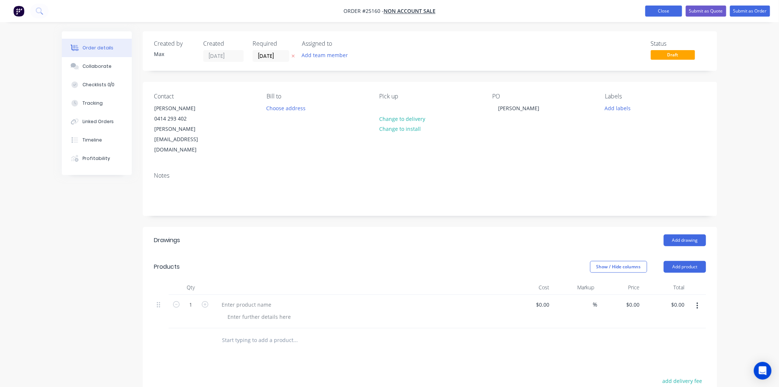
click at [670, 6] on button "Close" at bounding box center [664, 11] width 37 height 11
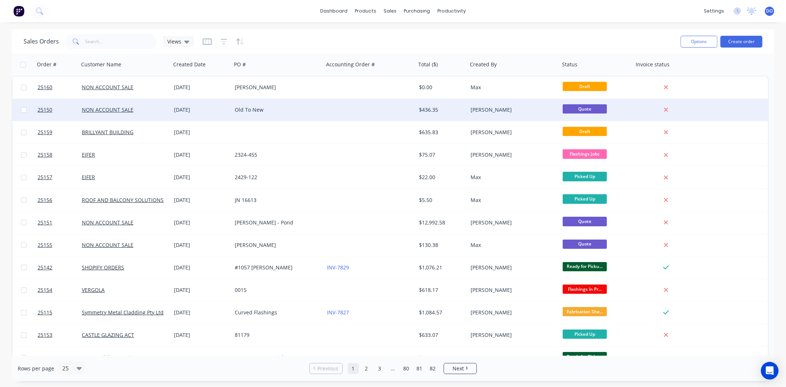
click at [273, 110] on div "Old To New" at bounding box center [276, 109] width 82 height 7
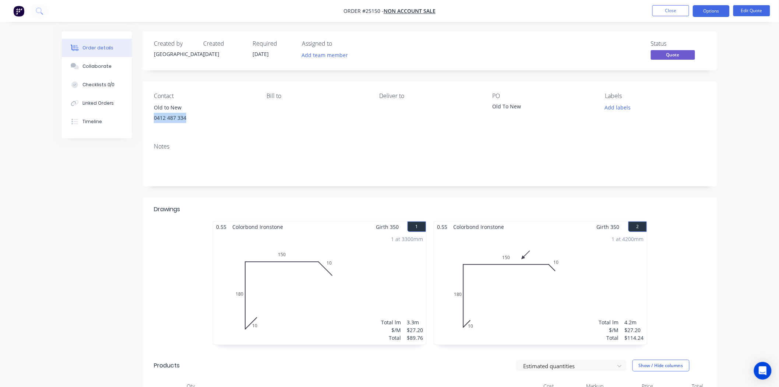
drag, startPoint x: 194, startPoint y: 120, endPoint x: 151, endPoint y: 118, distance: 42.8
click at [151, 118] on div "Contact Old to New [PHONE_NUMBER] Bill to Deliver to PO Old To New Labels Add l…" at bounding box center [430, 109] width 575 height 56
click at [670, 8] on button "Close" at bounding box center [671, 10] width 37 height 11
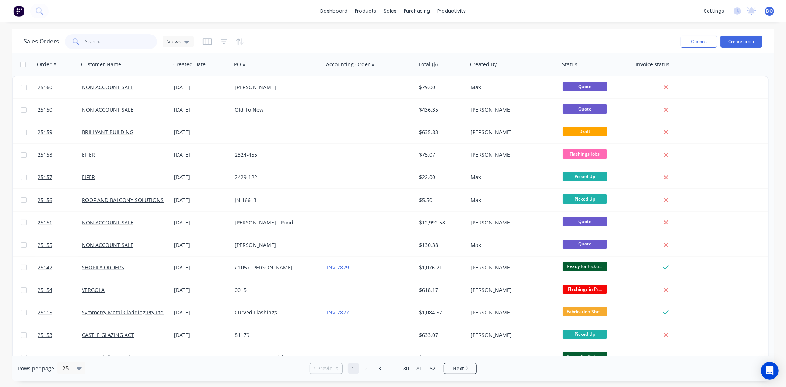
click at [113, 42] on input "text" at bounding box center [121, 41] width 72 height 15
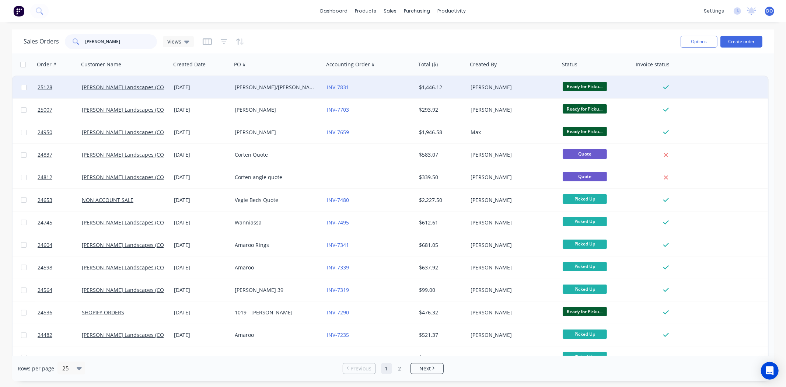
type input "[PERSON_NAME]"
click at [219, 92] on div "[DATE]" at bounding box center [201, 87] width 61 height 22
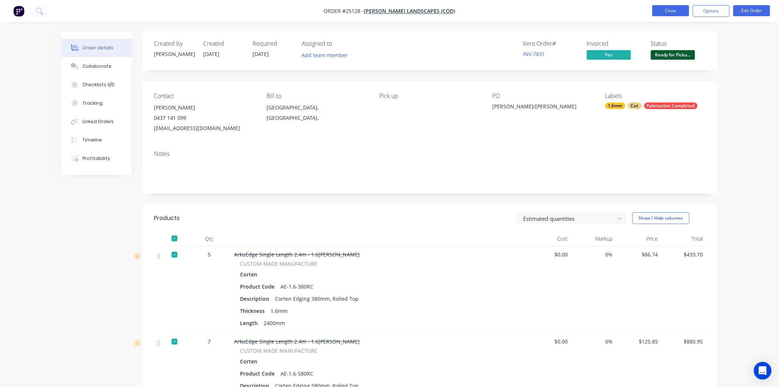
click at [665, 10] on button "Close" at bounding box center [671, 10] width 37 height 11
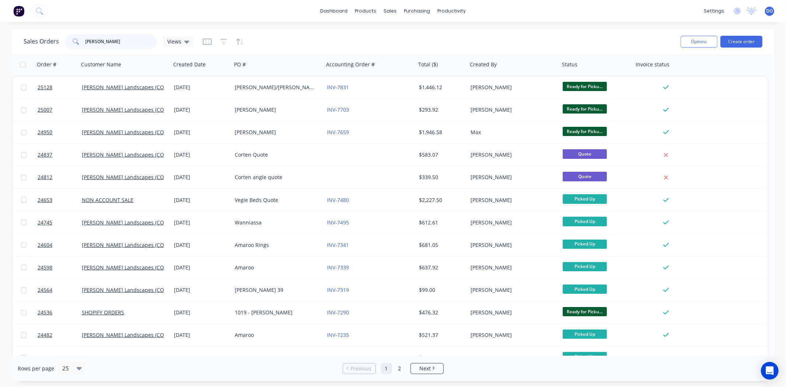
drag, startPoint x: 132, startPoint y: 43, endPoint x: 62, endPoint y: 43, distance: 70.4
click at [62, 43] on div "Sales Orders [PERSON_NAME] Views" at bounding box center [109, 41] width 170 height 15
click at [134, 43] on input "[PERSON_NAME]" at bounding box center [121, 41] width 72 height 15
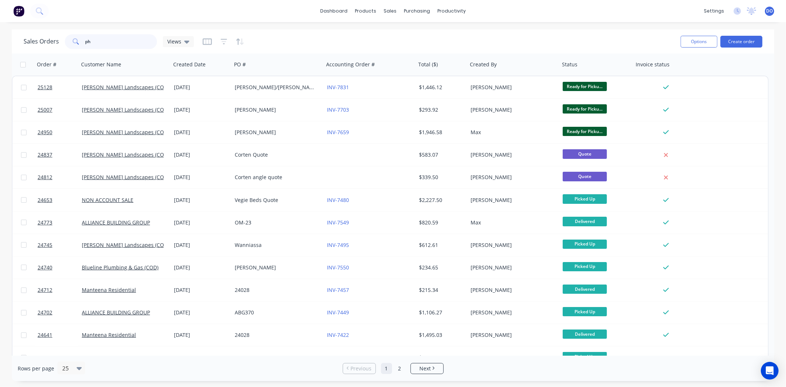
type input "p"
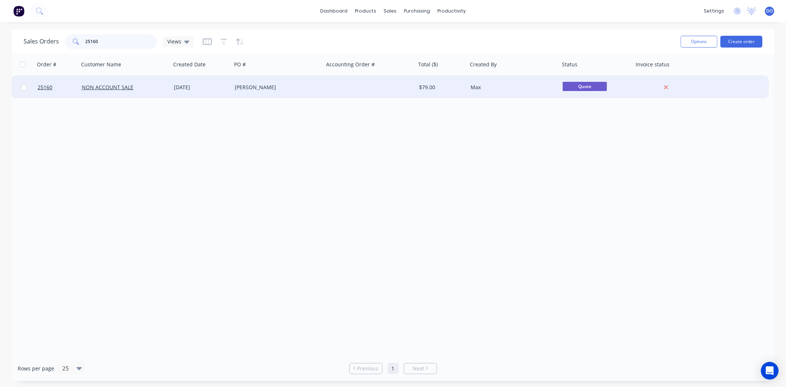
type input "25160"
click at [226, 86] on div "[DATE]" at bounding box center [201, 87] width 55 height 7
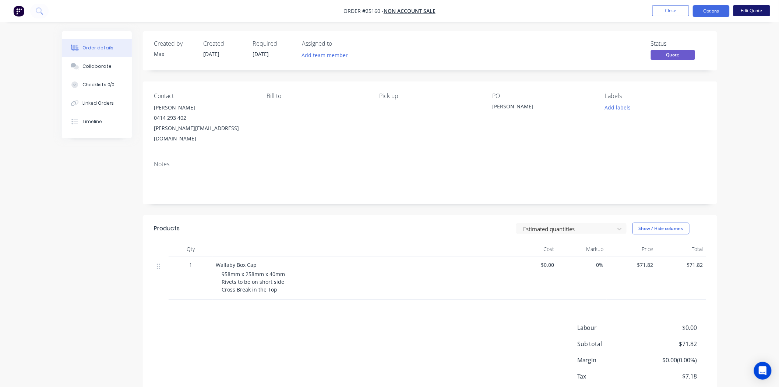
click at [744, 9] on button "Edit Quote" at bounding box center [752, 10] width 37 height 11
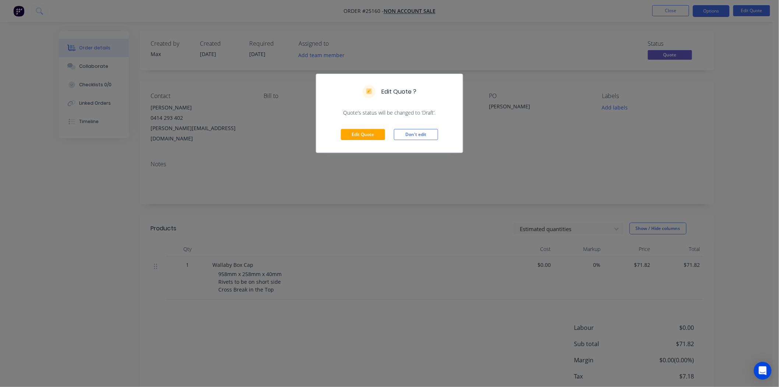
click at [710, 125] on div "Edit Quote ? Quote’s status will be changed to ‘Draft’. Edit Quote Don't edit" at bounding box center [389, 193] width 779 height 387
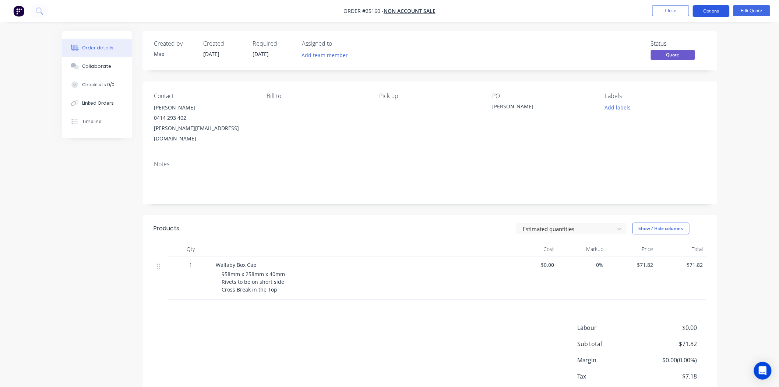
click at [703, 10] on button "Options" at bounding box center [711, 11] width 37 height 12
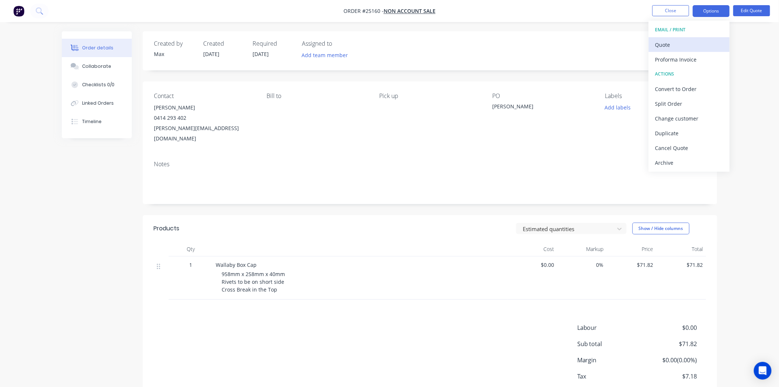
click at [679, 41] on div "Quote" at bounding box center [690, 44] width 68 height 11
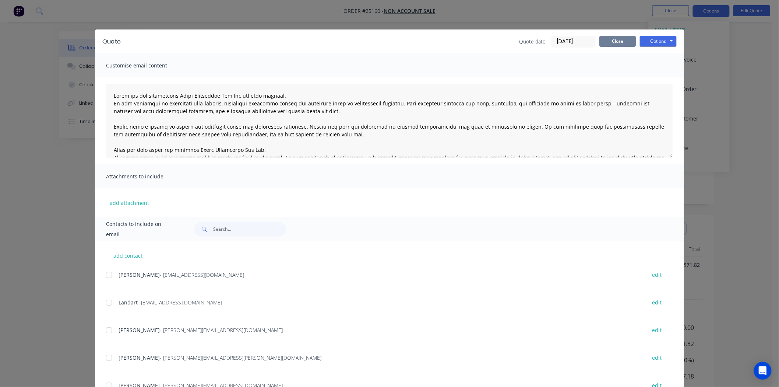
click at [609, 38] on button "Close" at bounding box center [618, 41] width 37 height 11
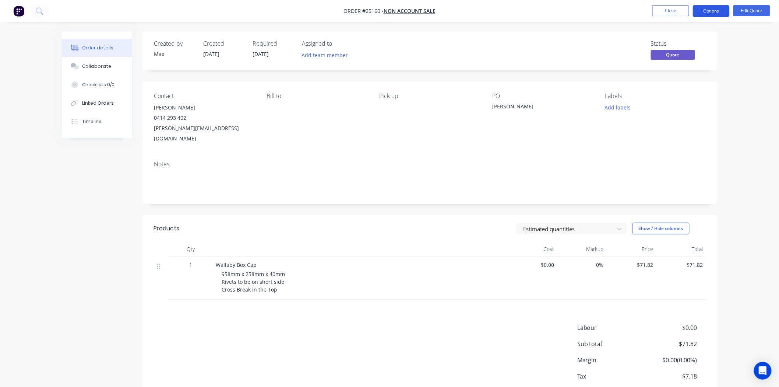
click at [710, 6] on button "Options" at bounding box center [711, 11] width 37 height 12
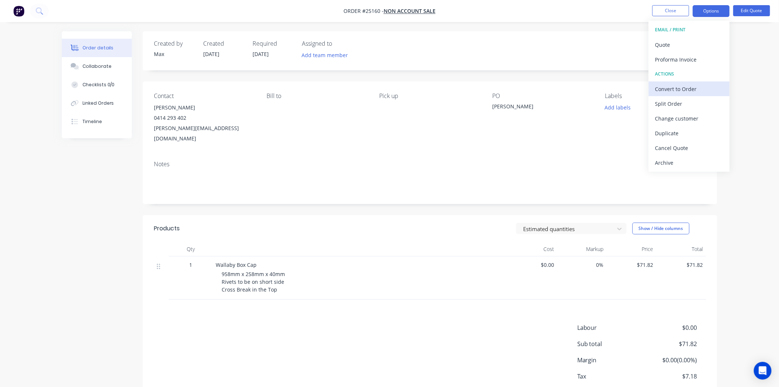
click at [673, 91] on div "Convert to Order" at bounding box center [690, 89] width 68 height 11
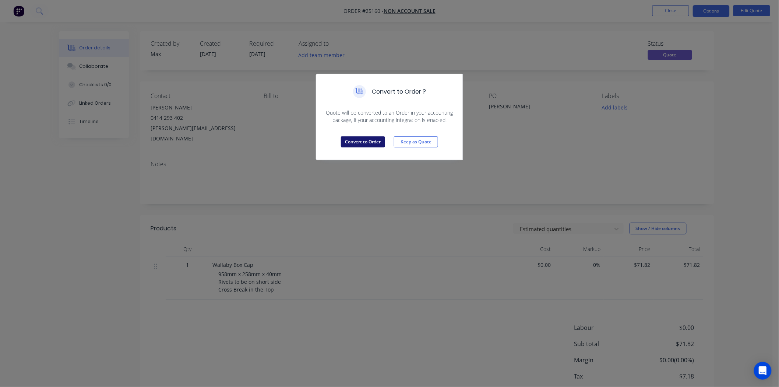
click at [372, 138] on button "Convert to Order" at bounding box center [363, 141] width 44 height 11
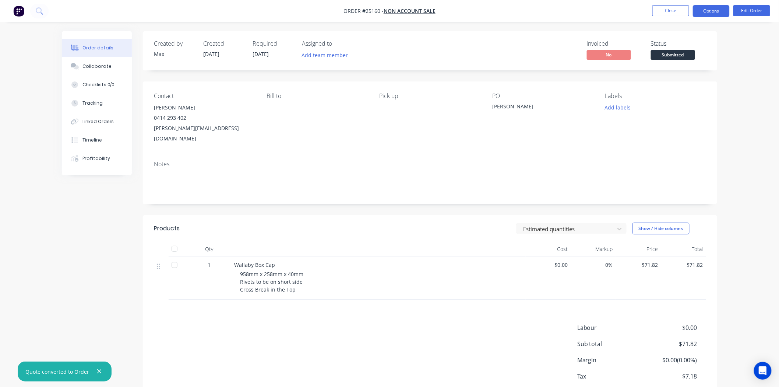
click at [712, 17] on button "Options" at bounding box center [711, 11] width 37 height 12
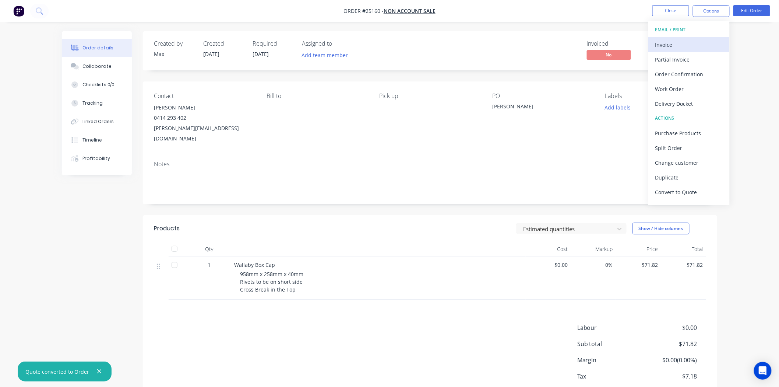
click at [672, 42] on div "Invoice" at bounding box center [690, 44] width 68 height 11
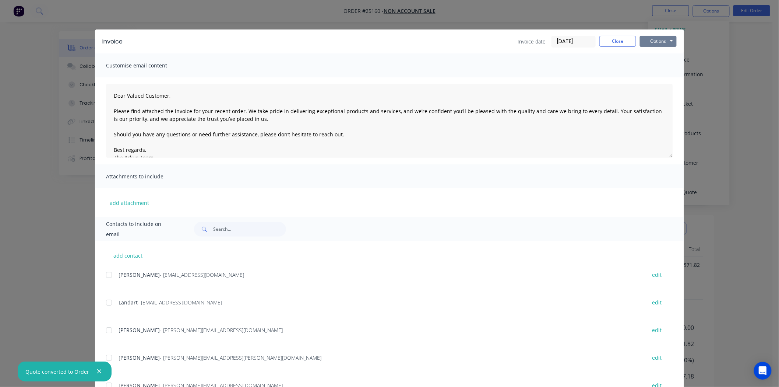
click at [667, 43] on button "Options" at bounding box center [658, 41] width 37 height 11
click at [656, 65] on button "Print" at bounding box center [663, 66] width 47 height 12
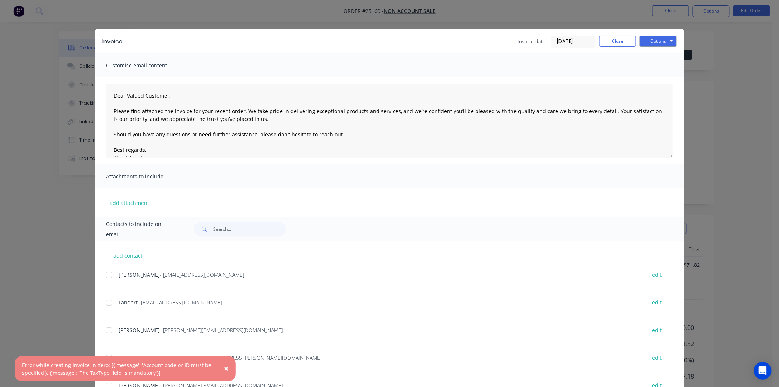
click at [613, 32] on div "Invoice Invoice date [DATE] Close Options Preview Print Email" at bounding box center [389, 41] width 589 height 24
click at [611, 39] on button "Close" at bounding box center [618, 41] width 37 height 11
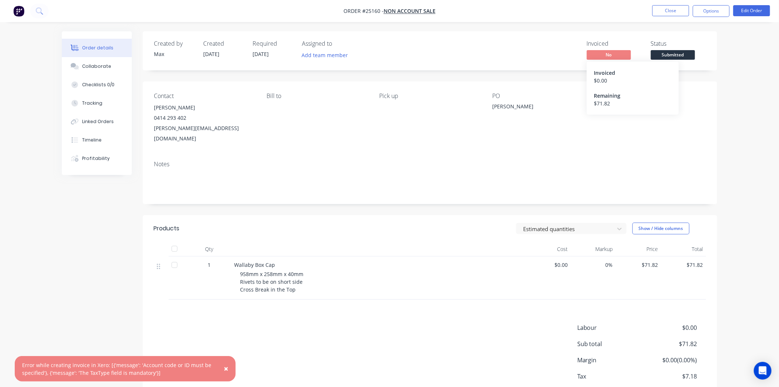
drag, startPoint x: 610, startPoint y: 53, endPoint x: 624, endPoint y: 42, distance: 17.3
click at [610, 53] on span "No" at bounding box center [609, 54] width 44 height 9
click at [701, 11] on button "Options" at bounding box center [711, 11] width 37 height 12
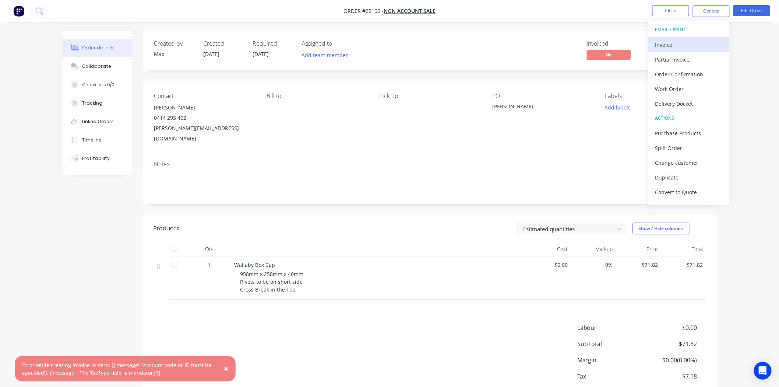
click at [678, 41] on div "Invoice" at bounding box center [690, 44] width 68 height 11
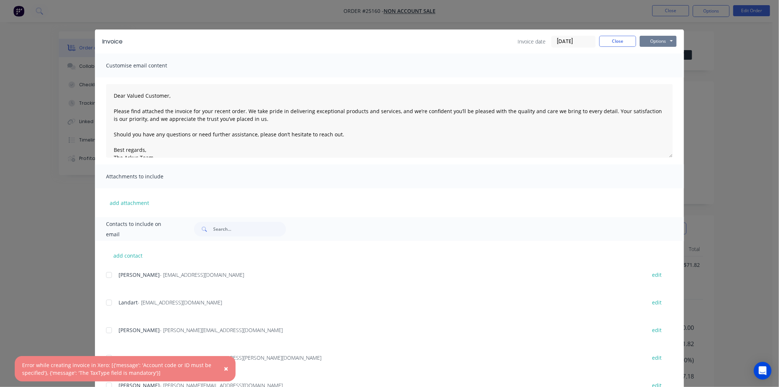
click at [648, 42] on button "Options" at bounding box center [658, 41] width 37 height 11
click at [646, 67] on button "Print" at bounding box center [663, 66] width 47 height 12
click at [227, 368] on span "×" at bounding box center [226, 368] width 4 height 10
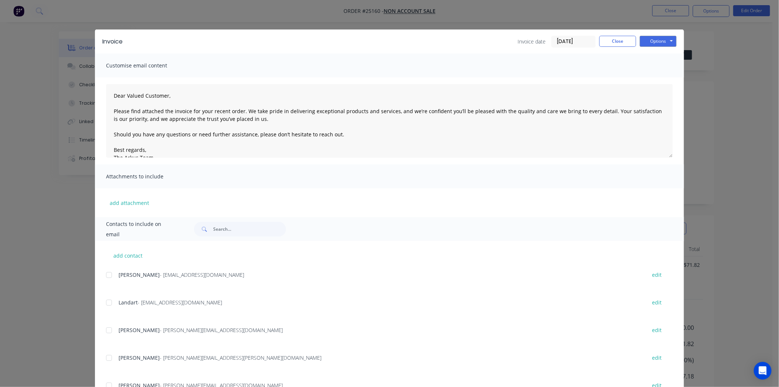
click at [67, 319] on div "Invoice Invoice date [DATE] Close Options Preview Print Email Customise email c…" at bounding box center [389, 193] width 779 height 387
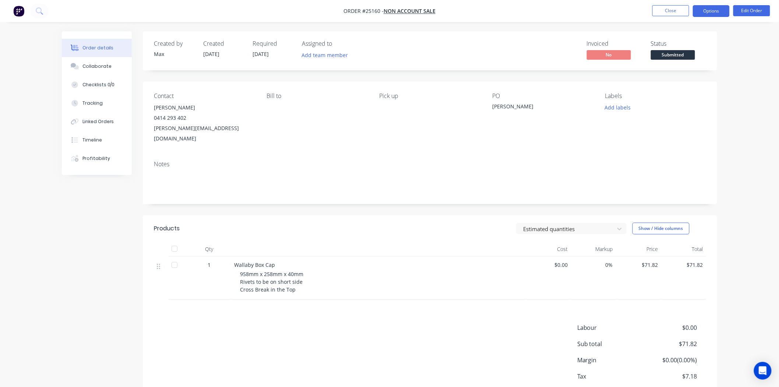
click at [706, 12] on button "Options" at bounding box center [711, 11] width 37 height 12
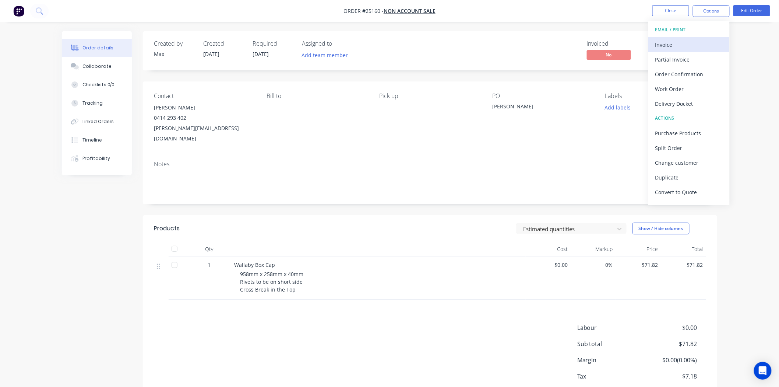
click at [691, 41] on div "Invoice" at bounding box center [690, 44] width 68 height 11
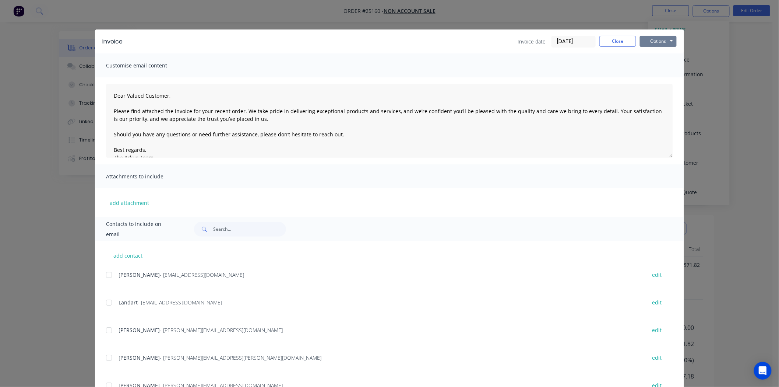
click at [656, 36] on button "Options" at bounding box center [658, 41] width 37 height 11
click at [657, 66] on button "Print" at bounding box center [663, 66] width 47 height 12
click at [628, 31] on div "Invoice Invoice date [DATE] Close Options Preview Print Email" at bounding box center [389, 41] width 589 height 24
click at [628, 38] on button "Close" at bounding box center [618, 41] width 37 height 11
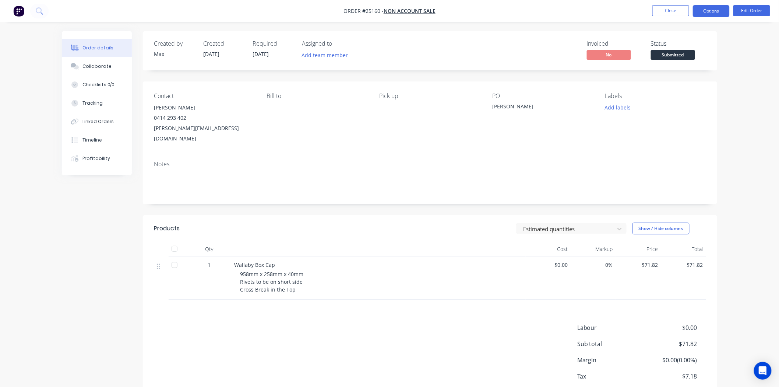
click at [720, 14] on button "Options" at bounding box center [711, 11] width 37 height 12
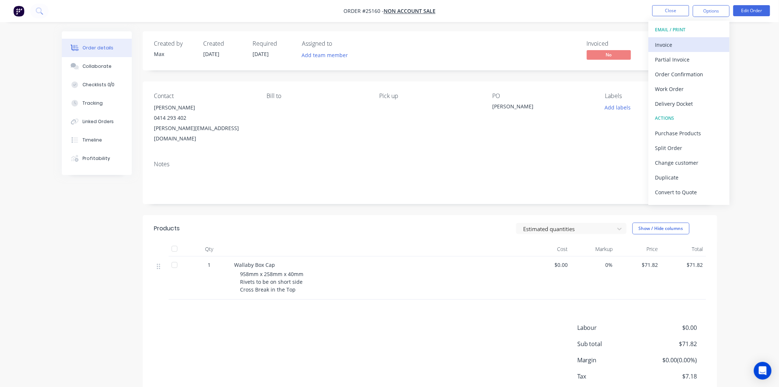
click at [681, 45] on div "Invoice" at bounding box center [690, 44] width 68 height 11
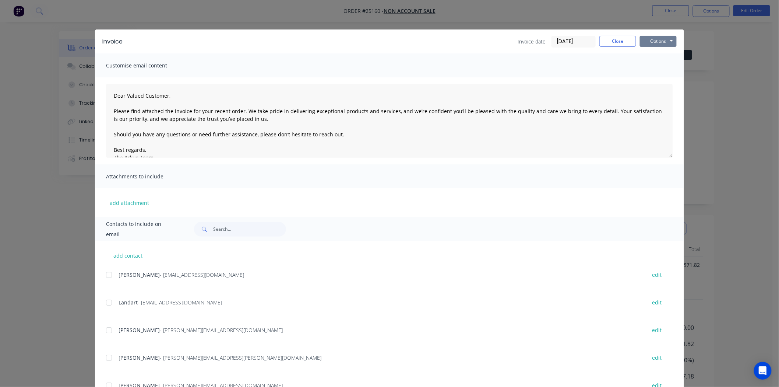
click at [671, 42] on button "Options" at bounding box center [658, 41] width 37 height 11
click at [660, 64] on button "Print" at bounding box center [663, 66] width 47 height 12
click at [620, 42] on button "Close" at bounding box center [618, 41] width 37 height 11
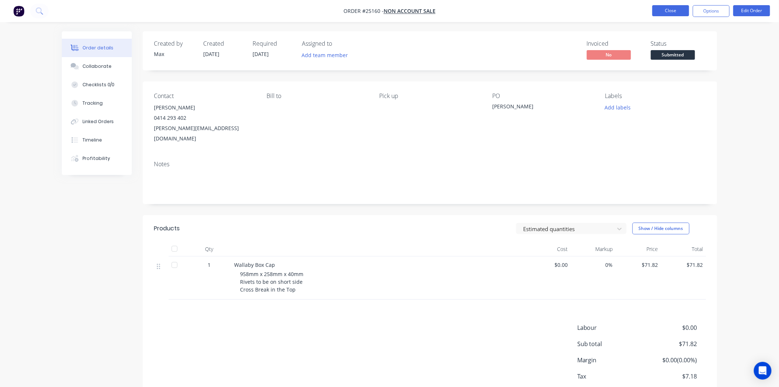
click at [678, 15] on button "Close" at bounding box center [671, 10] width 37 height 11
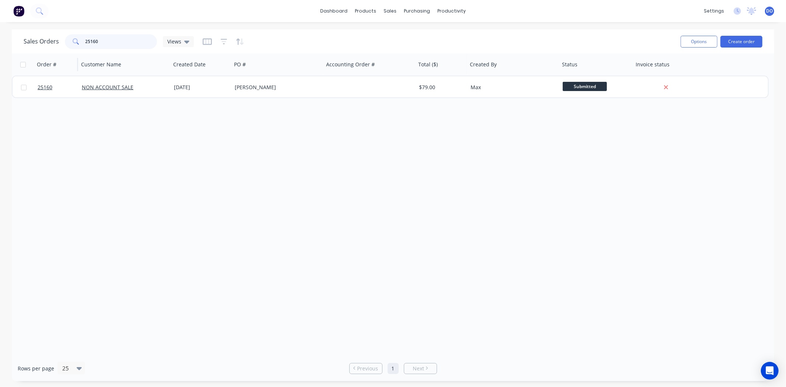
drag, startPoint x: 129, startPoint y: 39, endPoint x: 78, endPoint y: 55, distance: 53.5
click at [78, 55] on div "Sales Orders 25160 Views Options Create order Order # Customer Name Created Dat…" at bounding box center [393, 204] width 762 height 351
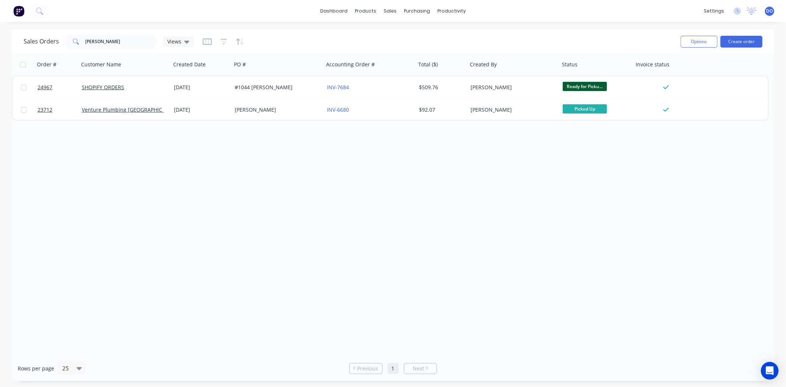
drag, startPoint x: 116, startPoint y: 29, endPoint x: 115, endPoint y: 38, distance: 9.6
click at [115, 37] on div "dashboard products sales purchasing productivity dashboard products Product Cat…" at bounding box center [393, 193] width 786 height 387
click at [115, 39] on input "[PERSON_NAME]" at bounding box center [121, 41] width 72 height 15
type input "H"
click at [117, 35] on input "clare d" at bounding box center [121, 41] width 72 height 15
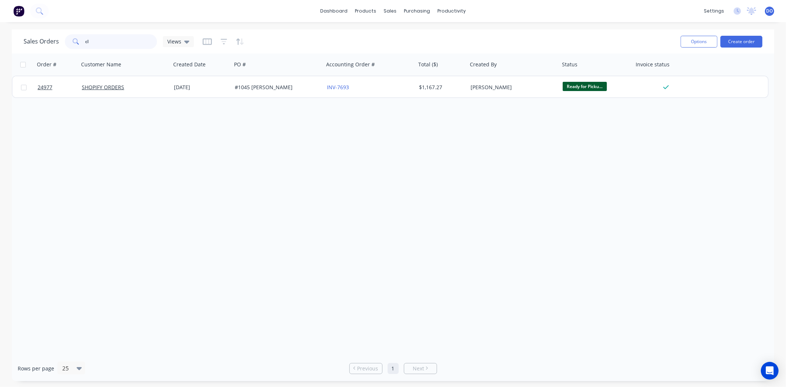
type input "c"
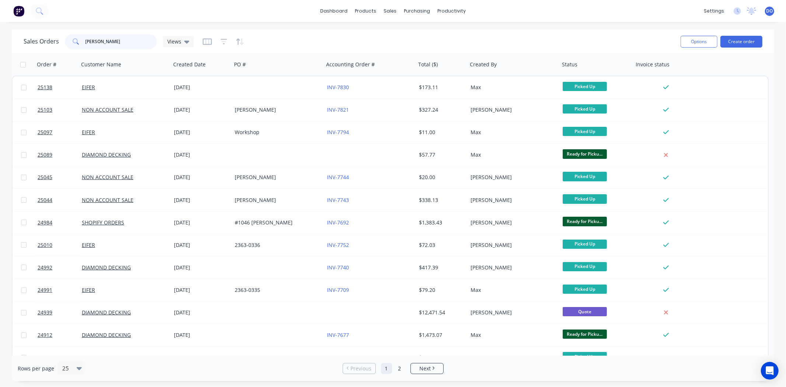
click at [126, 51] on div "Sales Orders [PERSON_NAME] Views Options Create order" at bounding box center [393, 41] width 762 height 24
type input "n"
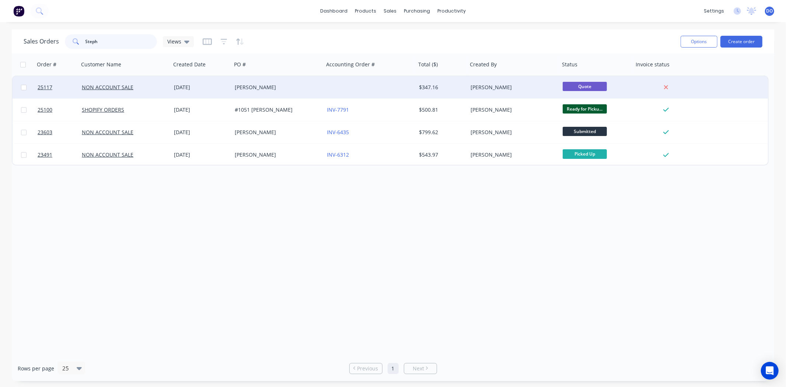
type input "Steph"
click at [356, 94] on div at bounding box center [370, 87] width 92 height 22
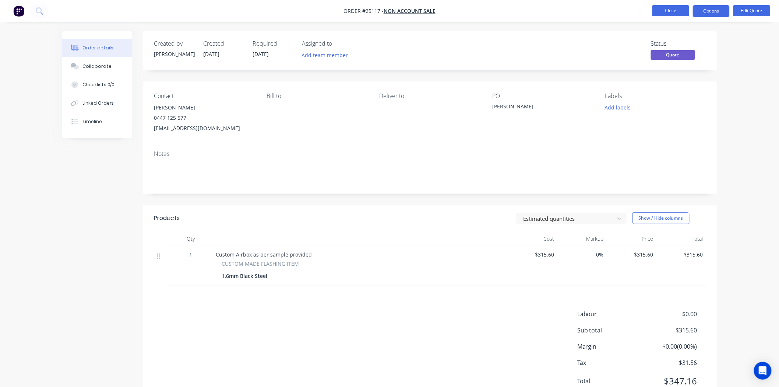
click at [668, 9] on button "Close" at bounding box center [671, 10] width 37 height 11
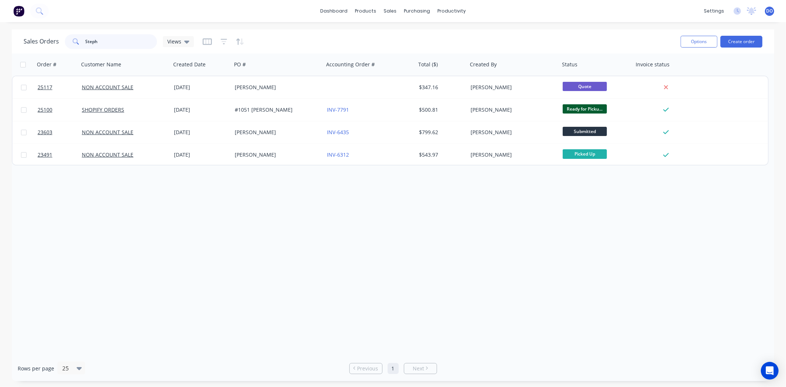
drag, startPoint x: 126, startPoint y: 38, endPoint x: 64, endPoint y: 38, distance: 61.5
click at [65, 38] on div "Steph" at bounding box center [111, 41] width 92 height 15
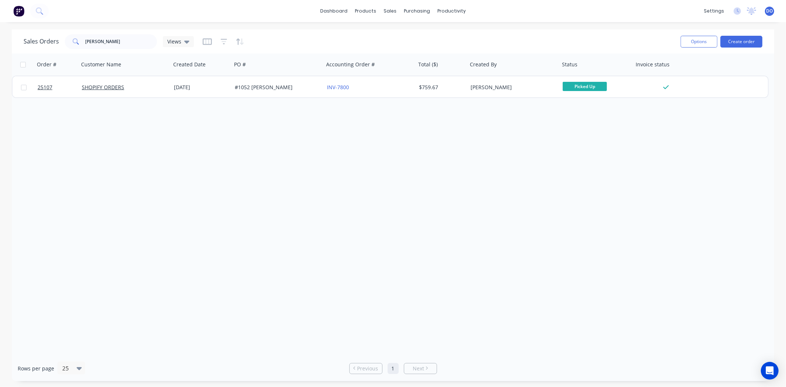
click at [139, 49] on div "Sales Orders [PERSON_NAME] Views" at bounding box center [349, 41] width 651 height 18
click at [136, 43] on input "[PERSON_NAME]" at bounding box center [121, 41] width 72 height 15
type input "J"
drag, startPoint x: 135, startPoint y: 38, endPoint x: 57, endPoint y: 46, distance: 78.1
click at [57, 46] on div "Sales Orders [PERSON_NAME] Views" at bounding box center [109, 41] width 170 height 15
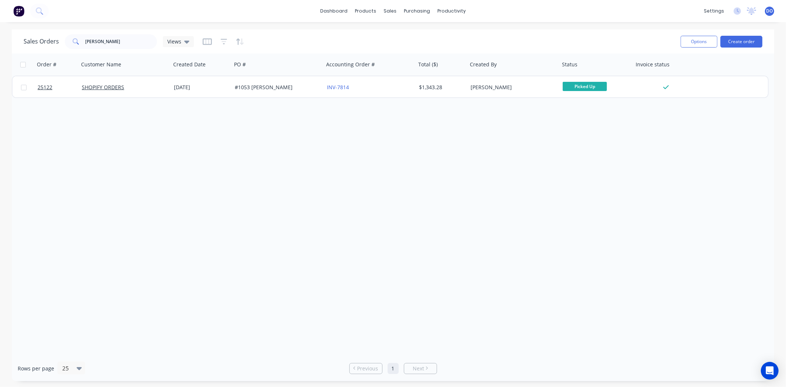
click at [129, 49] on div "Sales Orders [PERSON_NAME] Views" at bounding box center [349, 41] width 651 height 18
click at [121, 41] on input "[PERSON_NAME]" at bounding box center [121, 41] width 72 height 15
type input "A"
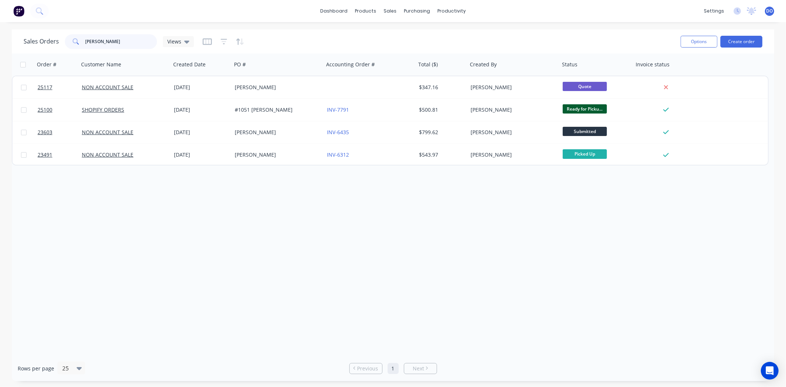
drag, startPoint x: 109, startPoint y: 41, endPoint x: 27, endPoint y: 28, distance: 83.9
click at [27, 28] on div "dashboard products sales purchasing productivity dashboard products Product Cat…" at bounding box center [393, 193] width 786 height 387
click at [131, 47] on input "[PERSON_NAME]" at bounding box center [121, 41] width 72 height 15
type input "S"
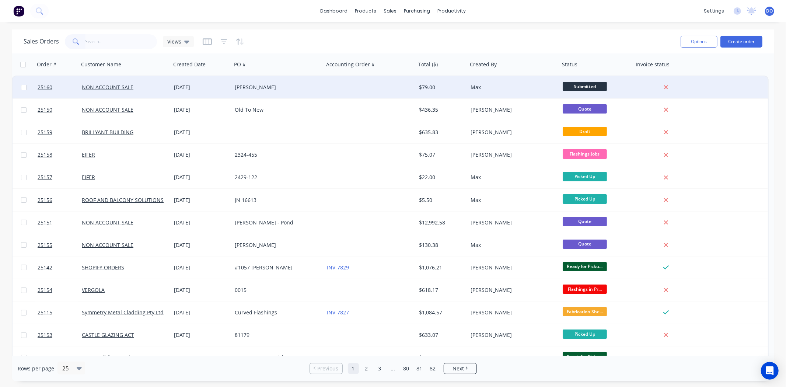
click at [280, 84] on div "[PERSON_NAME]" at bounding box center [276, 87] width 82 height 7
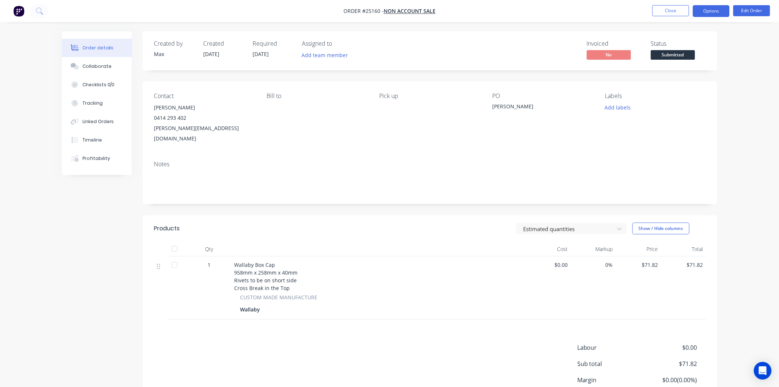
click at [701, 6] on button "Options" at bounding box center [711, 11] width 37 height 12
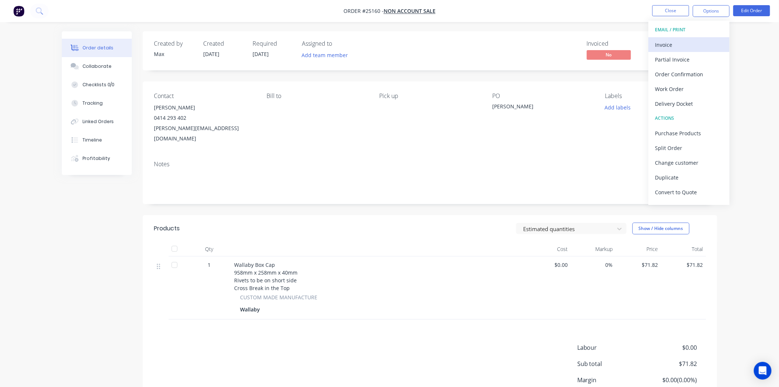
click at [683, 42] on div "Invoice" at bounding box center [690, 44] width 68 height 11
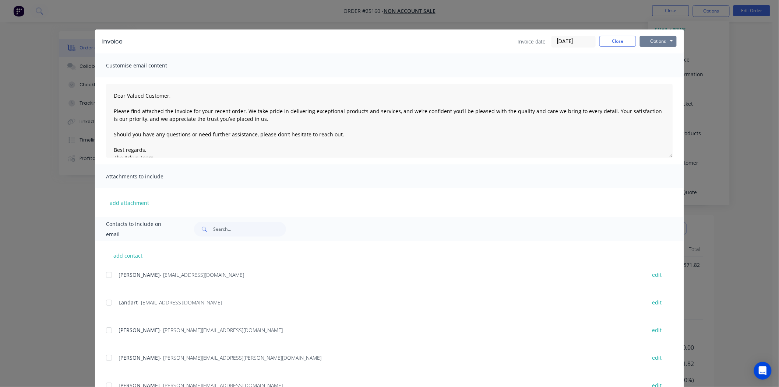
click at [659, 45] on button "Options" at bounding box center [658, 41] width 37 height 11
click at [660, 63] on button "Print" at bounding box center [663, 66] width 47 height 12
click at [614, 38] on button "Close" at bounding box center [618, 41] width 37 height 11
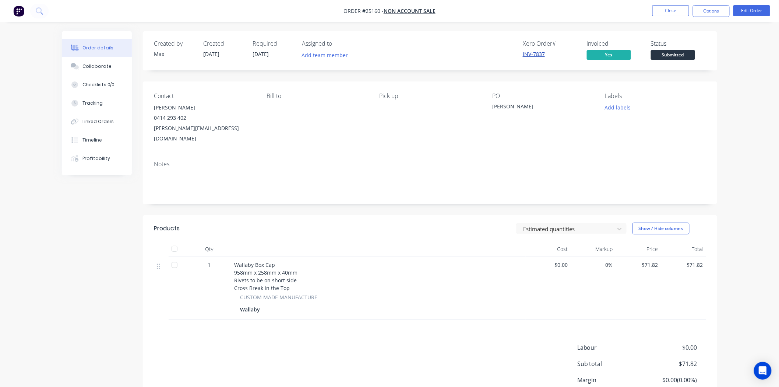
click at [531, 51] on link "INV-7837" at bounding box center [534, 53] width 22 height 7
click at [675, 8] on button "Close" at bounding box center [671, 10] width 37 height 11
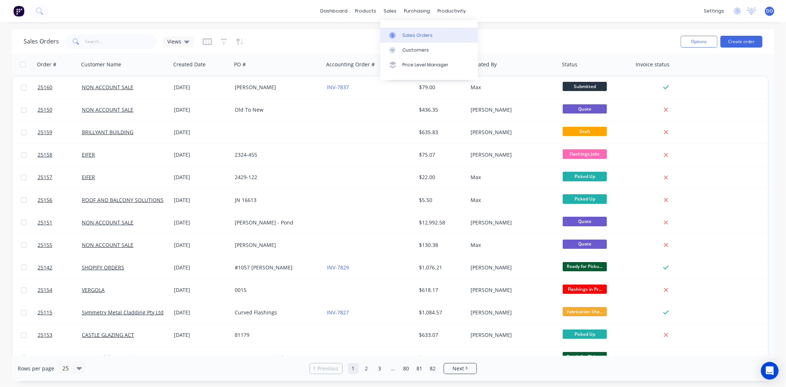
click at [395, 30] on link "Sales Orders" at bounding box center [429, 35] width 98 height 15
click at [400, 28] on link "Sales Orders" at bounding box center [429, 35] width 98 height 15
click at [122, 38] on input "text" at bounding box center [121, 41] width 72 height 15
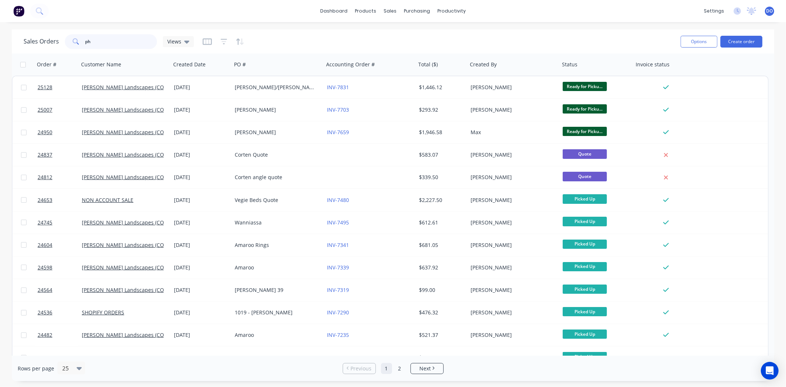
type input "p"
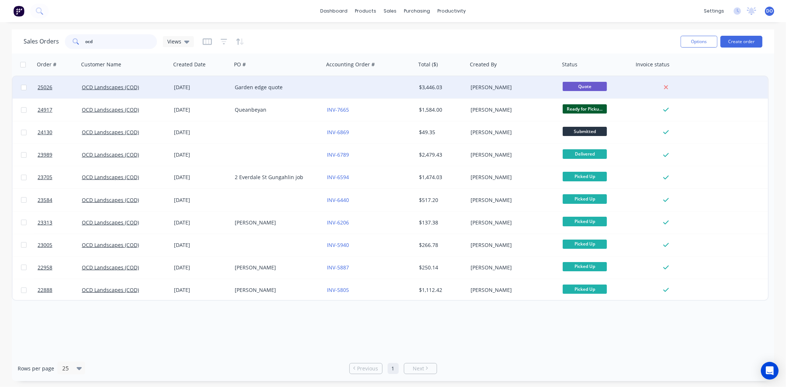
type input "ocd"
click at [194, 92] on div "[DATE]" at bounding box center [201, 87] width 61 height 22
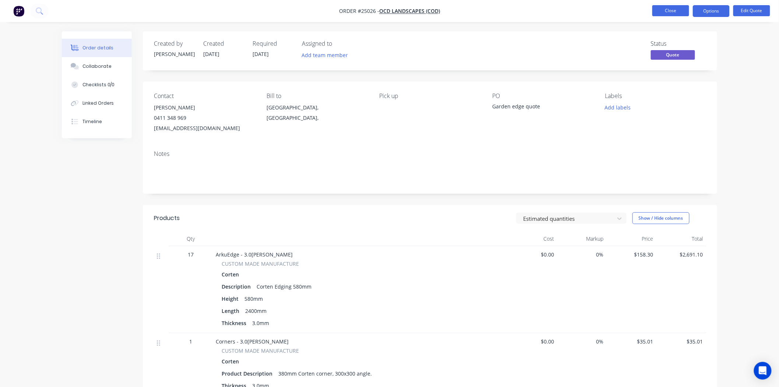
click at [671, 6] on button "Close" at bounding box center [671, 10] width 37 height 11
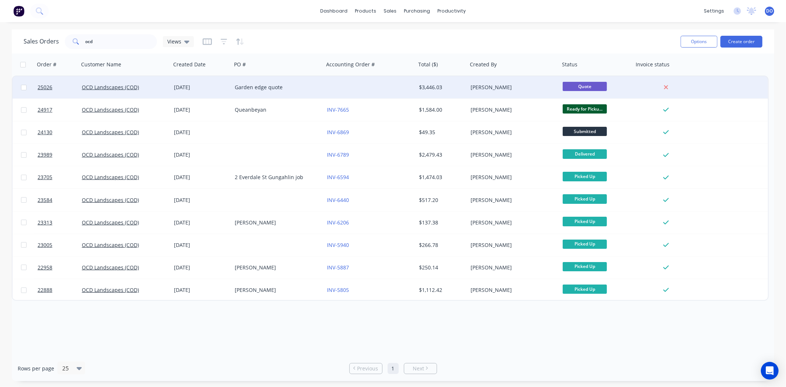
click at [229, 80] on div "[DATE]" at bounding box center [201, 87] width 61 height 22
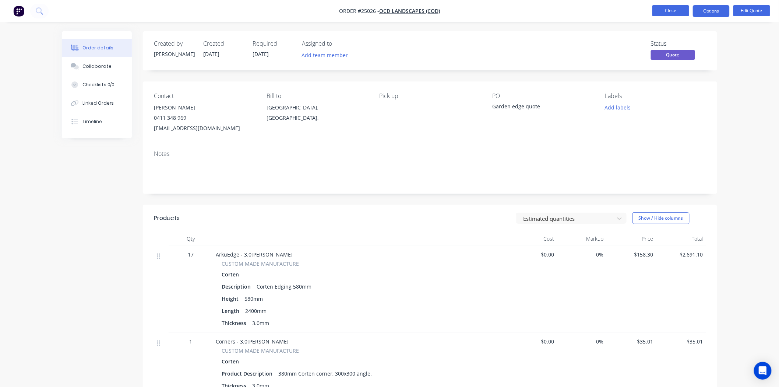
click at [667, 12] on button "Close" at bounding box center [671, 10] width 37 height 11
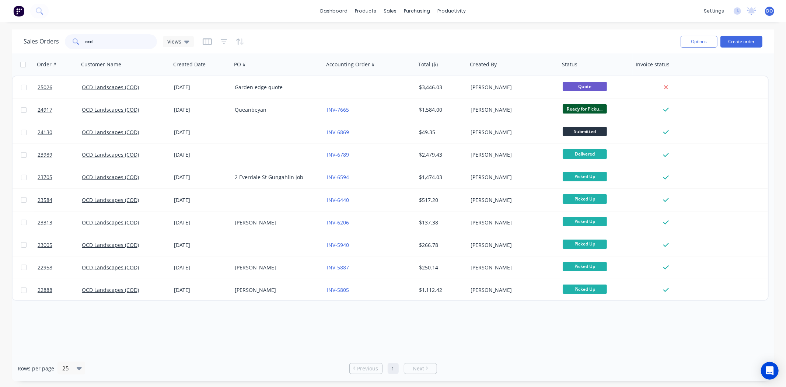
drag, startPoint x: 105, startPoint y: 41, endPoint x: 70, endPoint y: 46, distance: 35.0
click at [70, 46] on div "ocd" at bounding box center [111, 41] width 92 height 15
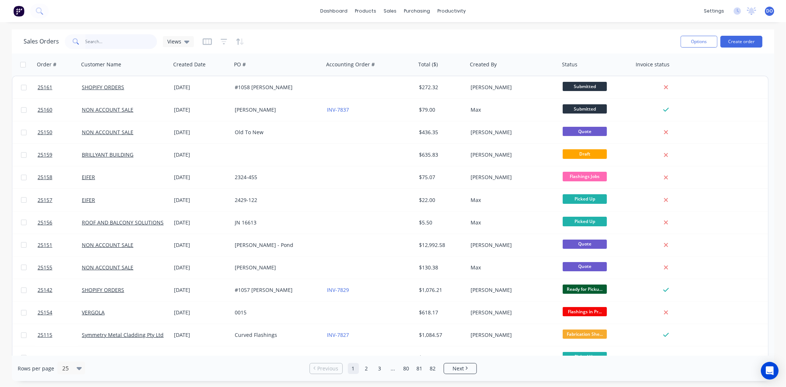
click at [120, 47] on input "text" at bounding box center [121, 41] width 72 height 15
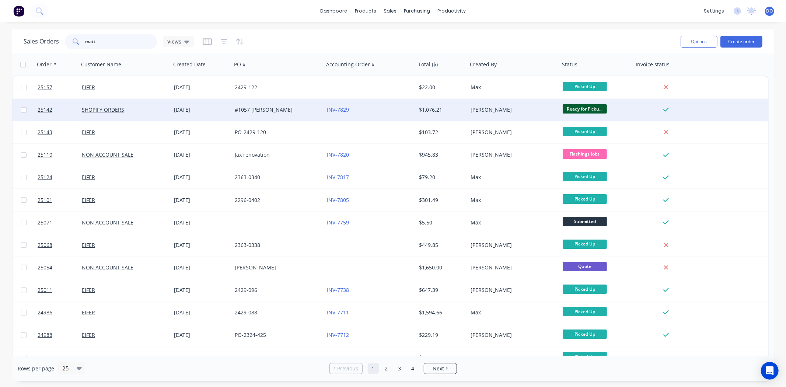
type input "matt"
click at [178, 116] on div "[DATE]" at bounding box center [201, 110] width 61 height 22
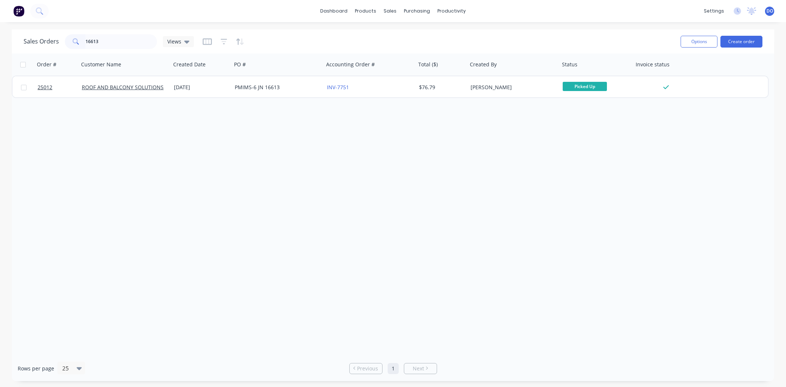
click at [56, 45] on div "Sales Orders 16613 Views" at bounding box center [109, 41] width 170 height 15
click at [115, 46] on input "16613" at bounding box center [121, 41] width 72 height 15
type input "1"
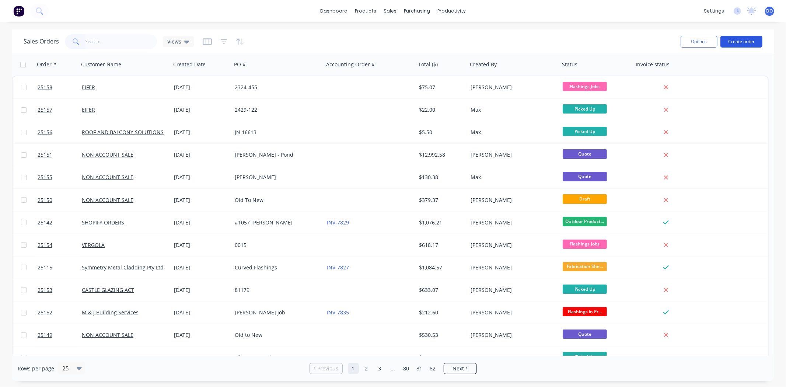
click at [734, 46] on button "Create order" at bounding box center [741, 42] width 42 height 12
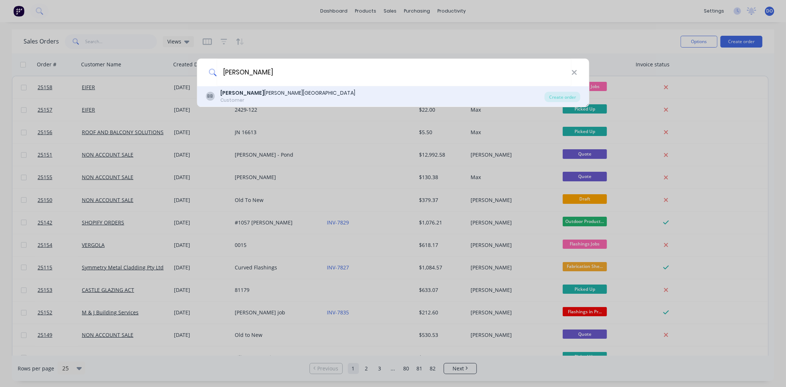
type input "[PERSON_NAME]"
click at [262, 89] on div "[PERSON_NAME] [PERSON_NAME][GEOGRAPHIC_DATA]" at bounding box center [287, 93] width 135 height 8
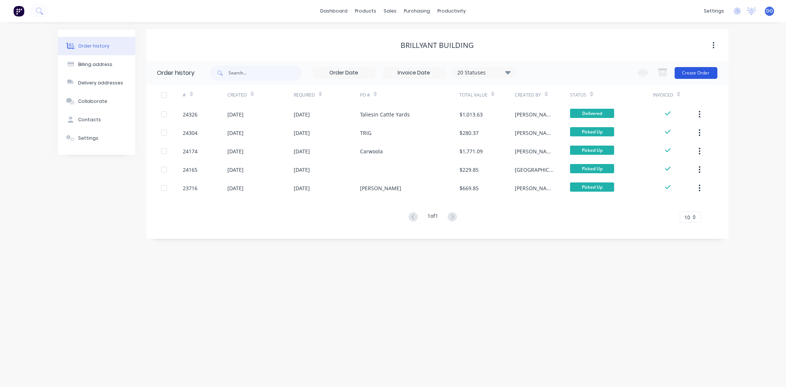
click at [684, 69] on button "Create Order" at bounding box center [695, 73] width 43 height 12
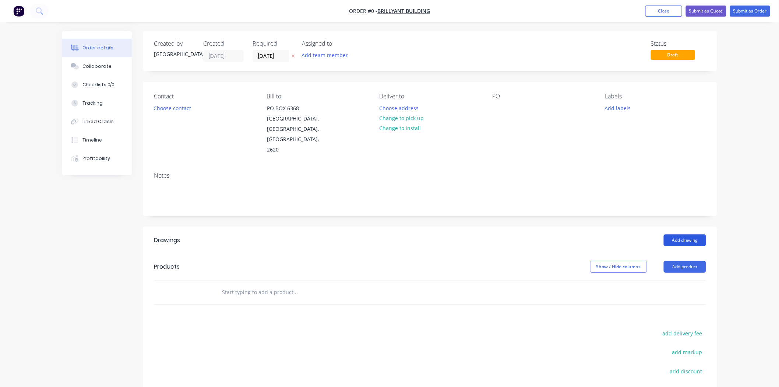
click at [680, 234] on button "Add drawing" at bounding box center [685, 240] width 42 height 12
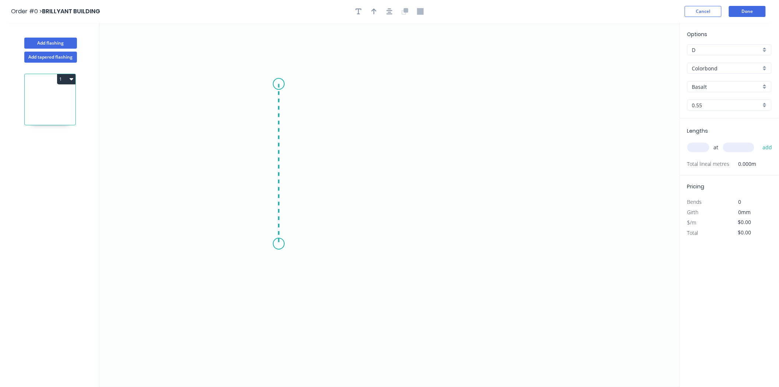
drag, startPoint x: 279, startPoint y: 84, endPoint x: 275, endPoint y: 244, distance: 159.9
click at [275, 244] on icon "0" at bounding box center [389, 205] width 581 height 364
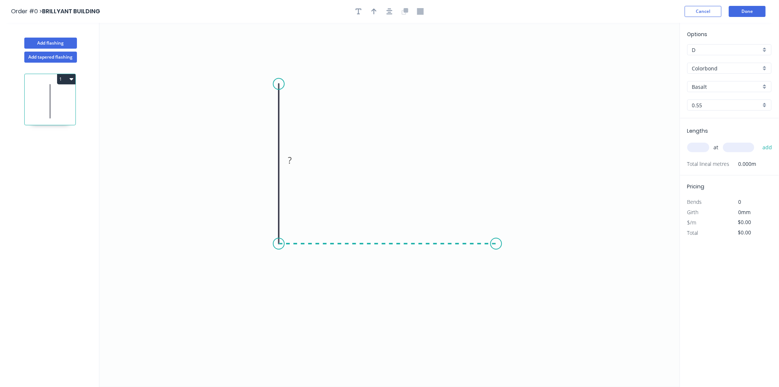
click at [497, 237] on icon "0 ?" at bounding box center [389, 205] width 581 height 364
click at [271, 157] on rect at bounding box center [267, 160] width 15 height 10
click at [383, 253] on rect at bounding box center [388, 251] width 15 height 10
click at [376, 14] on icon "button" at bounding box center [374, 11] width 5 height 7
type input "$7.18"
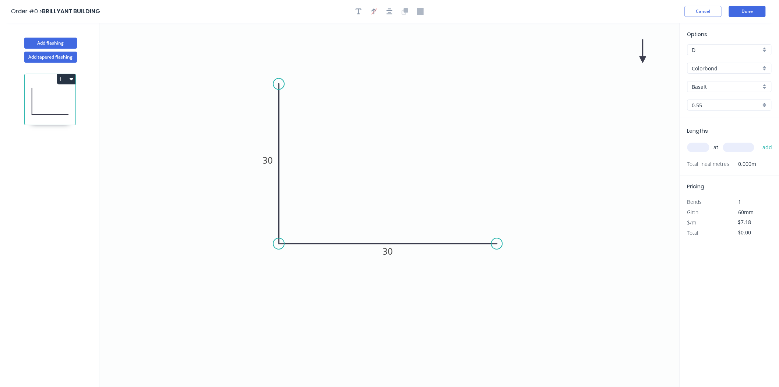
click at [643, 60] on icon at bounding box center [643, 51] width 7 height 24
click at [643, 60] on icon at bounding box center [652, 59] width 24 height 7
click at [643, 60] on icon at bounding box center [649, 65] width 21 height 21
click at [643, 60] on icon at bounding box center [643, 68] width 7 height 24
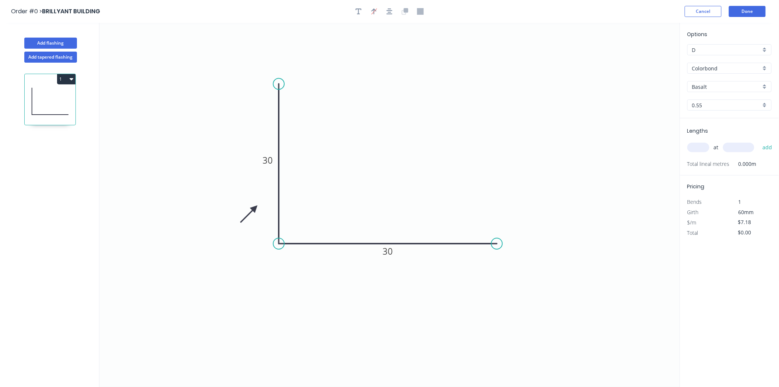
drag, startPoint x: 643, startPoint y: 61, endPoint x: 255, endPoint y: 208, distance: 415.2
click at [255, 208] on icon at bounding box center [248, 213] width 21 height 21
click at [726, 71] on input "Colorbond" at bounding box center [726, 68] width 69 height 8
click at [733, 56] on div "Options D D Colorbond Colorbond Matt Colorbond Metallic Galvanised - Coil Unico…" at bounding box center [729, 74] width 99 height 88
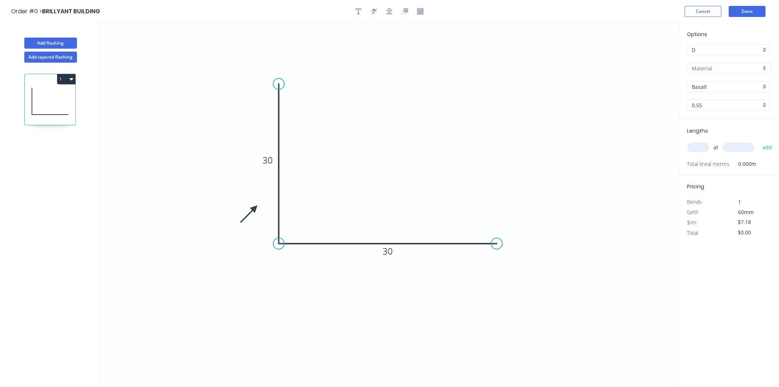
click at [734, 52] on input "D" at bounding box center [726, 50] width 69 height 8
click at [712, 65] on div "A" at bounding box center [730, 63] width 84 height 13
type input "A"
type input "Colorbond"
type input "$13.05"
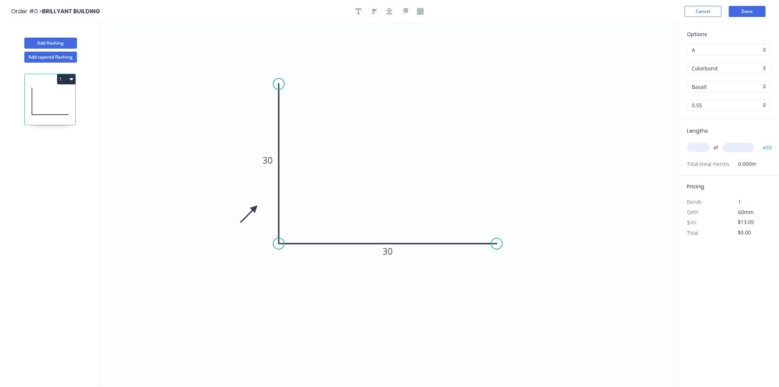
click at [712, 65] on input "Colorbond" at bounding box center [726, 68] width 69 height 8
click at [719, 97] on div "Aluminium - Mill Finish 3.0m Max" at bounding box center [730, 95] width 84 height 13
type input "Aluminium - Mill Finish 3.0m Max"
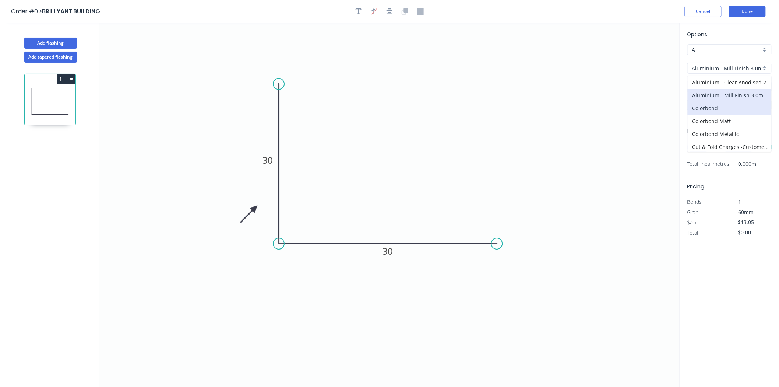
type input "Mill Finish"
type input "1.2"
type input "$12.07"
click at [720, 105] on input "1.2" at bounding box center [726, 105] width 69 height 8
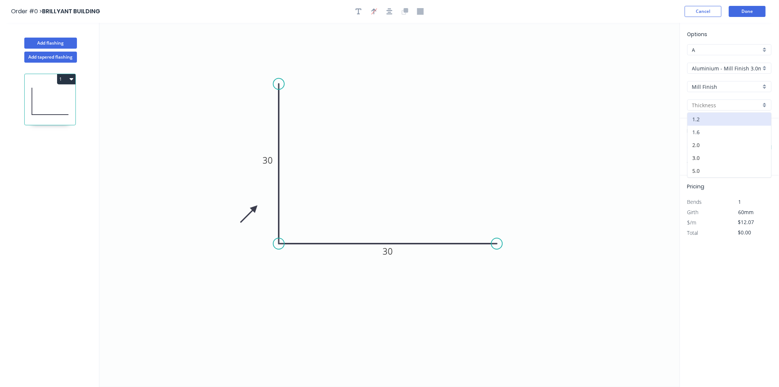
click at [707, 131] on div "1.6" at bounding box center [730, 132] width 84 height 13
type input "1.6"
type input "$13.38"
click at [700, 148] on input "text" at bounding box center [699, 148] width 22 height 10
type input "5"
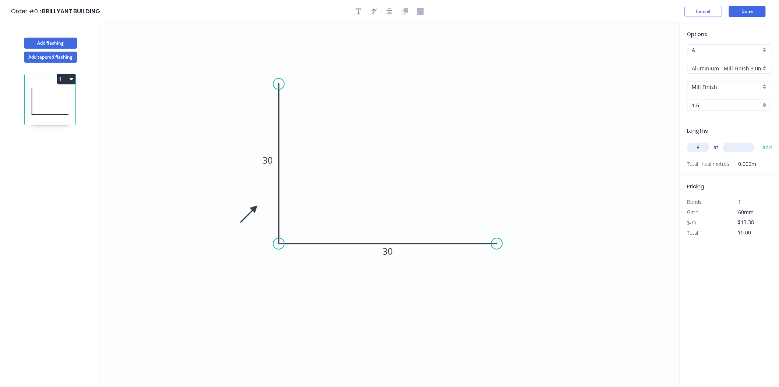
type input "8"
click at [748, 147] on input "text" at bounding box center [738, 148] width 31 height 10
type input "2400"
click at [759, 141] on button "add" at bounding box center [767, 147] width 17 height 13
click at [63, 76] on button "1" at bounding box center [66, 79] width 18 height 10
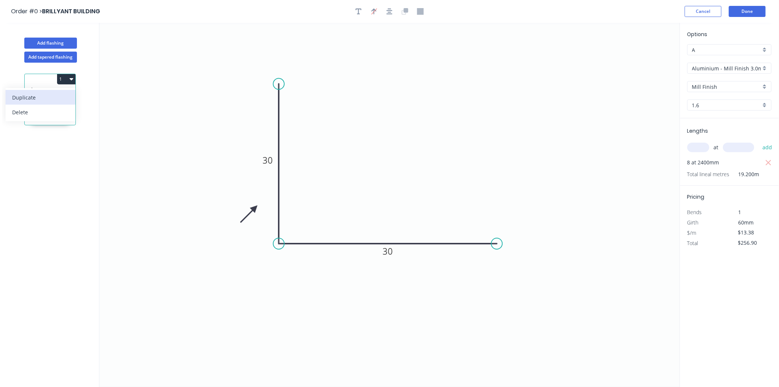
click at [55, 96] on div "Duplicate" at bounding box center [40, 97] width 57 height 11
type input "$0.00"
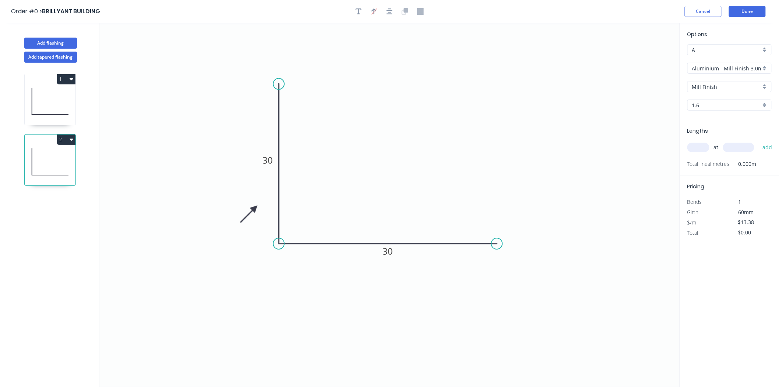
drag, startPoint x: 388, startPoint y: 260, endPoint x: 393, endPoint y: 259, distance: 5.3
click at [389, 260] on icon "0 30 30" at bounding box center [389, 205] width 581 height 364
drag, startPoint x: 393, startPoint y: 259, endPoint x: 392, endPoint y: 252, distance: 7.9
click at [393, 255] on icon "0 30 30" at bounding box center [389, 205] width 581 height 364
click at [392, 250] on tspan "30" at bounding box center [388, 251] width 10 height 12
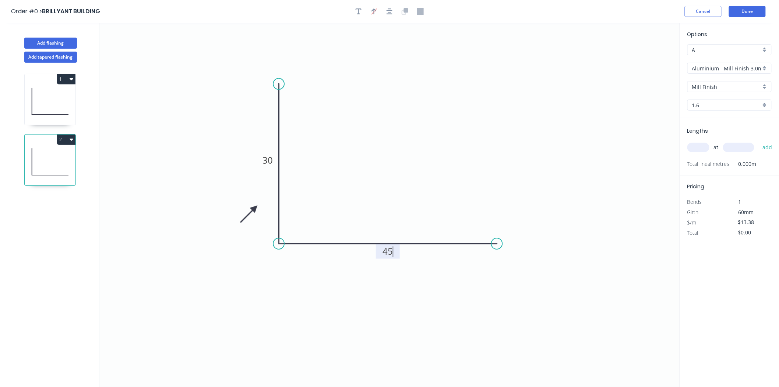
click at [708, 147] on input "text" at bounding box center [699, 148] width 22 height 10
type input "4"
click at [737, 150] on input "text" at bounding box center [738, 148] width 31 height 10
type input "2400"
click at [759, 141] on button "add" at bounding box center [767, 147] width 17 height 13
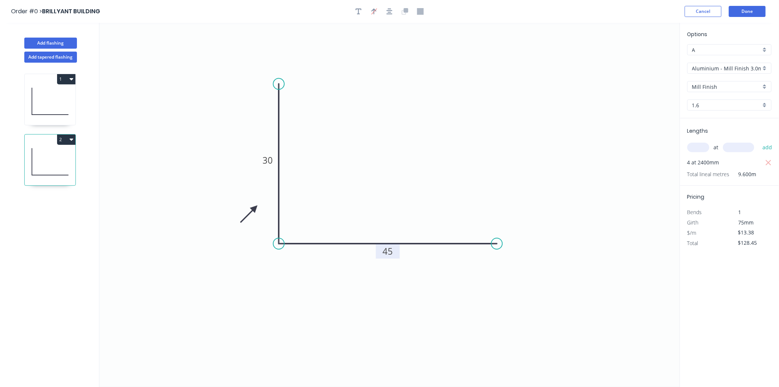
click at [67, 137] on button "2" at bounding box center [66, 139] width 18 height 10
click at [45, 155] on div "Duplicate" at bounding box center [40, 157] width 57 height 11
type input "$0.00"
click at [389, 255] on tspan "45" at bounding box center [388, 251] width 10 height 12
click at [698, 143] on input "text" at bounding box center [699, 148] width 22 height 10
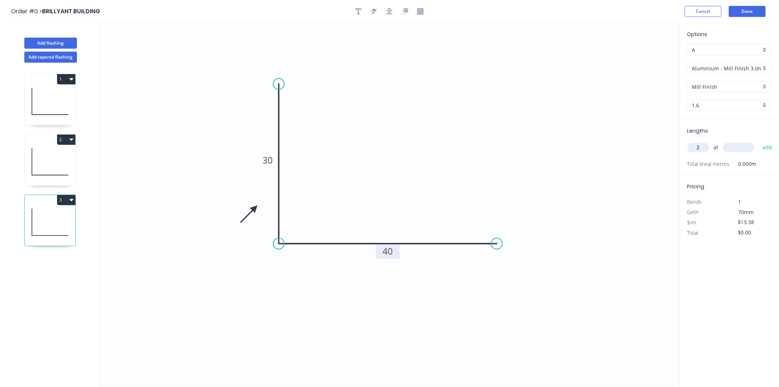
type input "2"
click at [750, 152] on input "text" at bounding box center [738, 148] width 31 height 10
type input "2400"
click at [759, 141] on button "add" at bounding box center [767, 147] width 17 height 13
click at [55, 201] on div "3" at bounding box center [50, 200] width 51 height 10
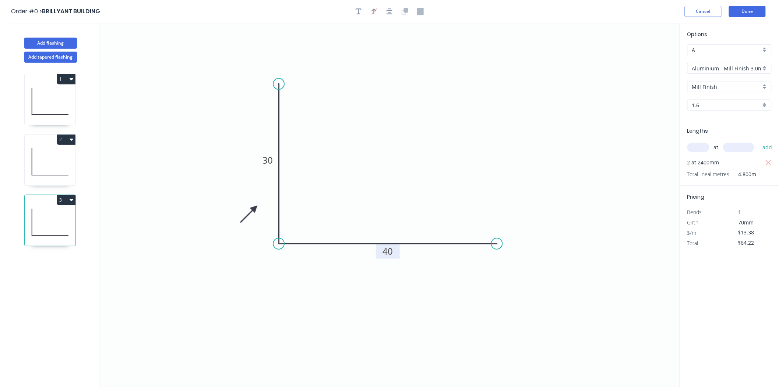
click at [61, 205] on button "3" at bounding box center [66, 200] width 18 height 10
click at [62, 217] on div "Duplicate" at bounding box center [40, 218] width 57 height 11
type input "$0.00"
click at [384, 255] on tspan "40" at bounding box center [388, 251] width 10 height 12
click at [691, 144] on input "text" at bounding box center [699, 148] width 22 height 10
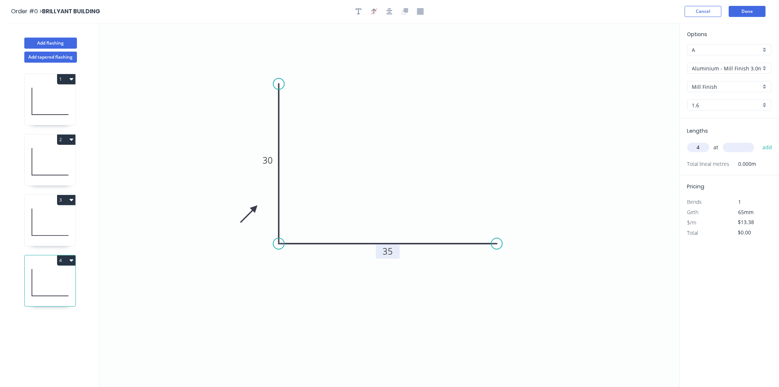
type input "4"
click at [753, 150] on input "text" at bounding box center [738, 148] width 31 height 10
type input "2400"
click at [759, 141] on button "add" at bounding box center [767, 147] width 17 height 13
type input "$128.45"
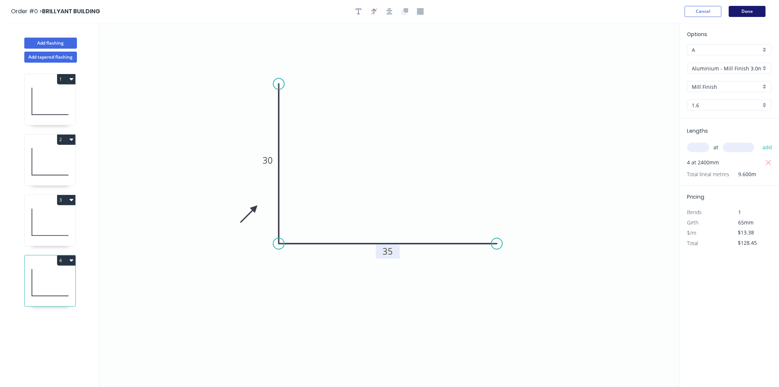
click at [760, 14] on button "Done" at bounding box center [747, 11] width 37 height 11
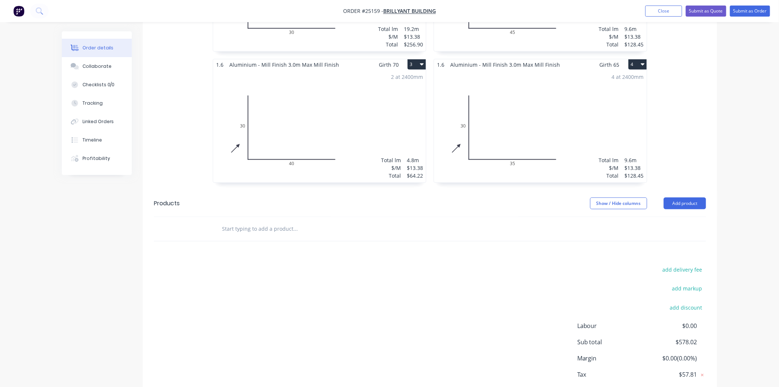
scroll to position [327, 0]
click at [674, 196] on button "Add product" at bounding box center [685, 202] width 42 height 12
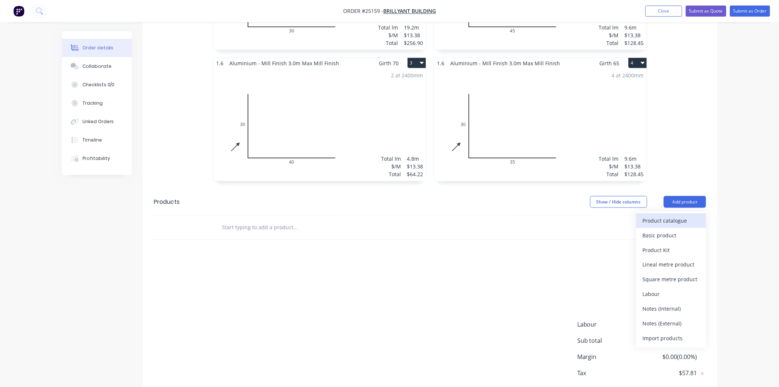
click at [657, 216] on button "Product catalogue" at bounding box center [671, 220] width 70 height 15
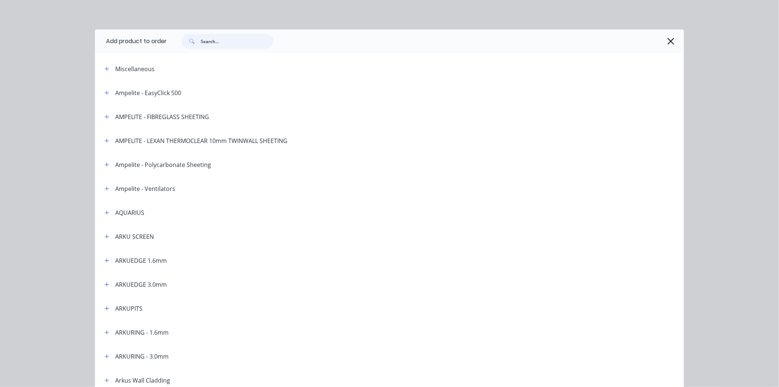
click at [224, 37] on input "text" at bounding box center [237, 41] width 73 height 15
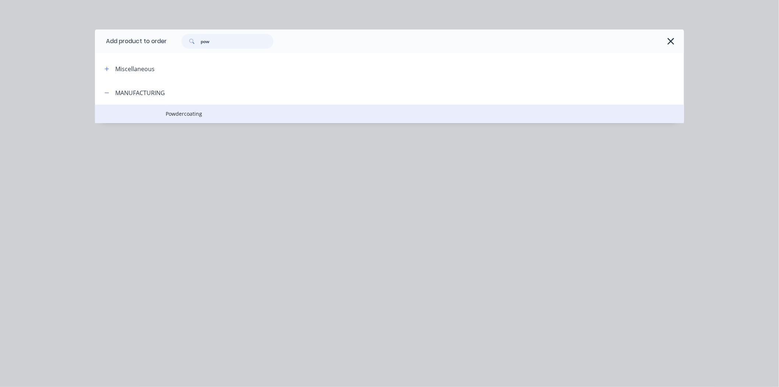
type input "pow"
click at [242, 109] on td "Powdercoating" at bounding box center [425, 114] width 519 height 18
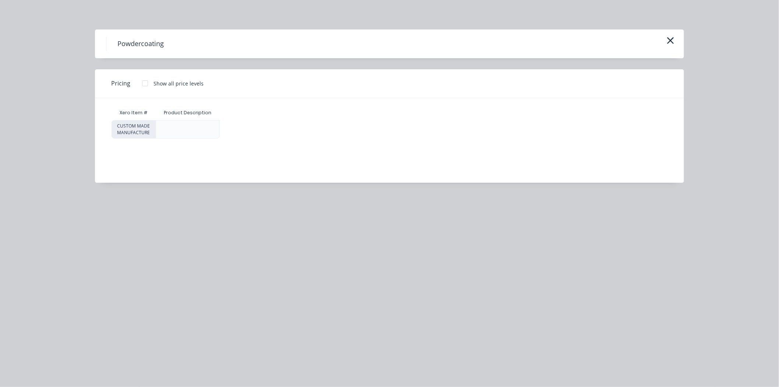
click at [208, 128] on div at bounding box center [188, 129] width 64 height 18
click at [148, 84] on div at bounding box center [145, 83] width 15 height 15
click at [264, 133] on div "$0.00" at bounding box center [249, 129] width 59 height 18
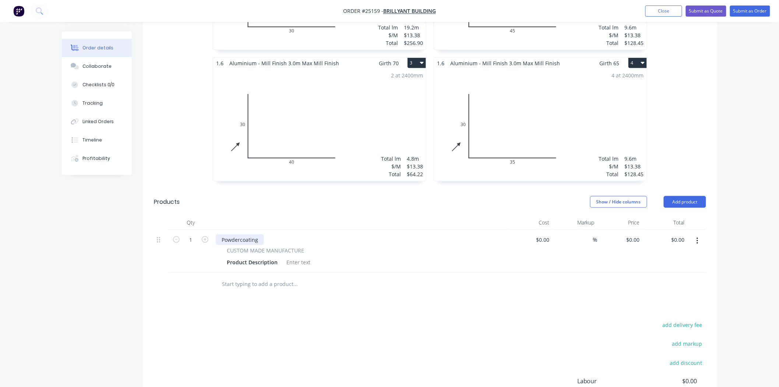
click at [260, 234] on div "Powdercoating" at bounding box center [240, 239] width 48 height 11
drag, startPoint x: 271, startPoint y: 229, endPoint x: 274, endPoint y: 303, distance: 74.1
click at [274, 303] on div "Drawings Add drawing 1.6 Aluminium - Mill Finish 3.0m Max Mill Finish Girth 60 …" at bounding box center [430, 187] width 575 height 574
click at [260, 234] on div "Powdercoating- Anotec natural pearl" at bounding box center [267, 239] width 102 height 11
click at [395, 273] on div at bounding box center [345, 285] width 265 height 24
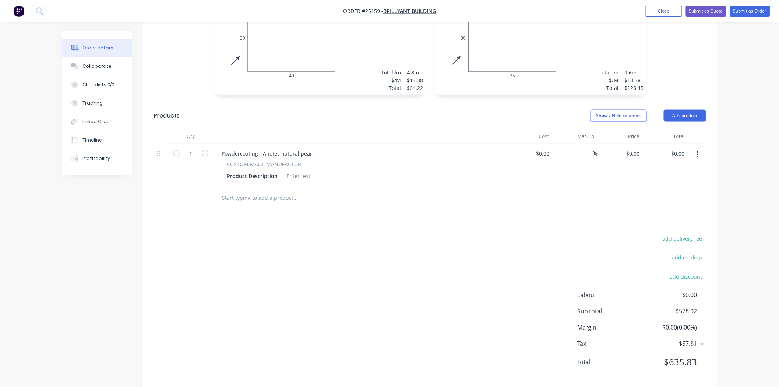
scroll to position [414, 0]
click at [524, 247] on div "add delivery fee add markup add discount Labour $0.00 Sub total $578.02 Margin …" at bounding box center [430, 304] width 553 height 142
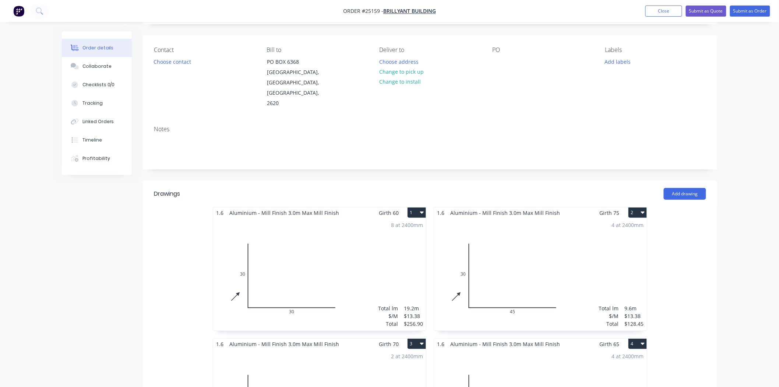
scroll to position [46, 0]
click at [647, 8] on button "Close" at bounding box center [664, 11] width 37 height 11
